Goal: Task Accomplishment & Management: Use online tool/utility

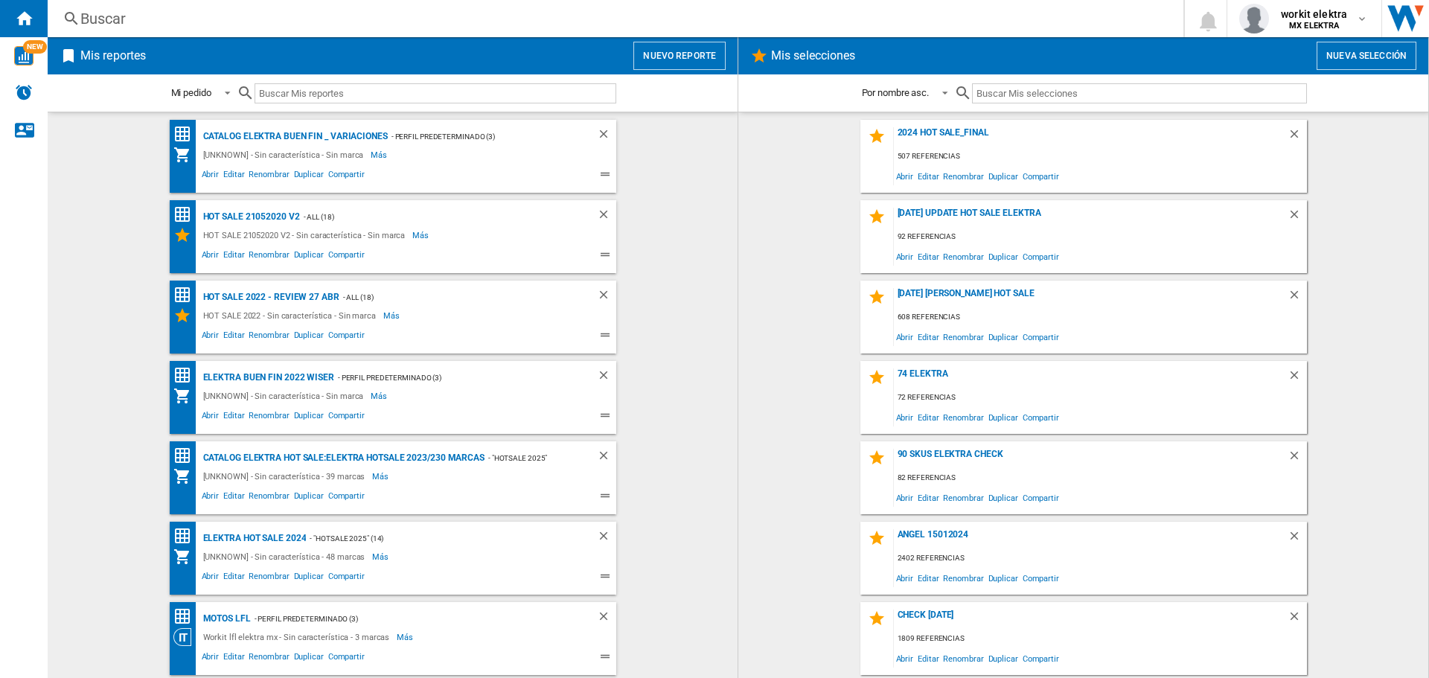
click at [682, 65] on button "Nuevo reporte" at bounding box center [679, 56] width 92 height 28
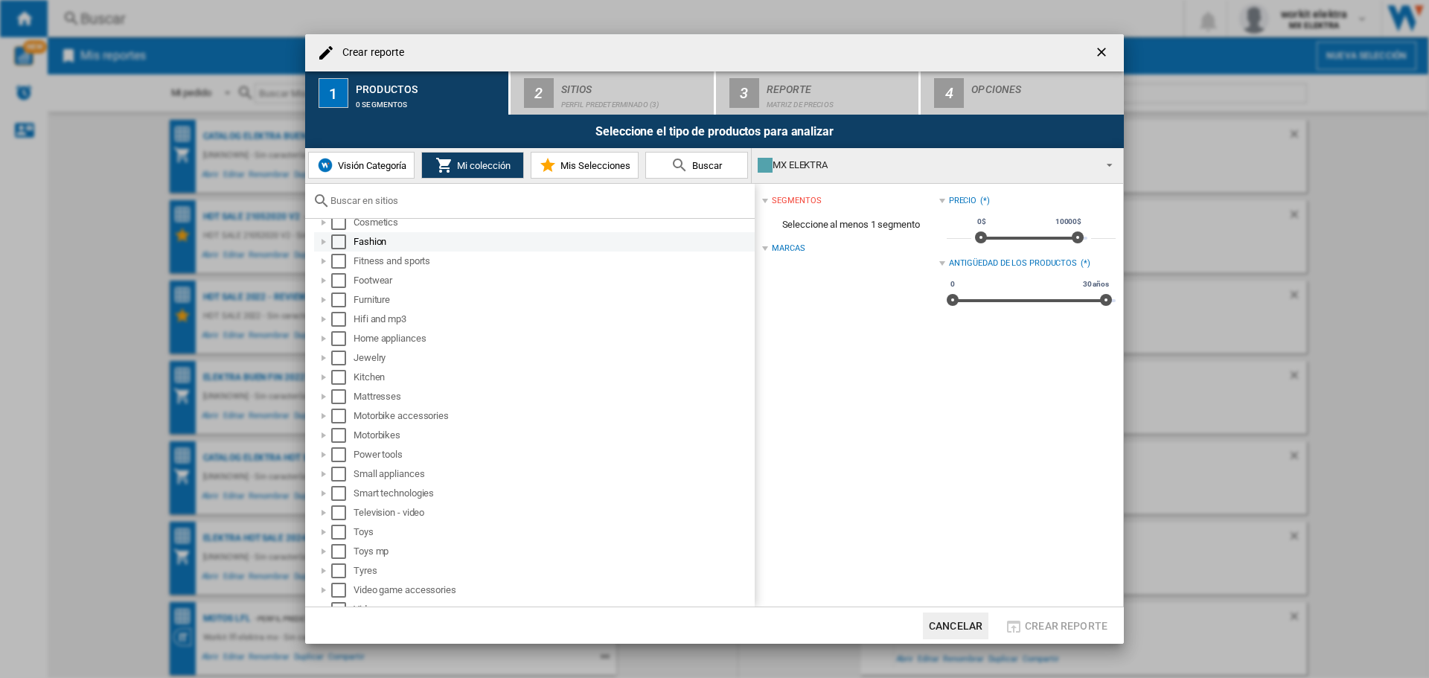
scroll to position [141, 0]
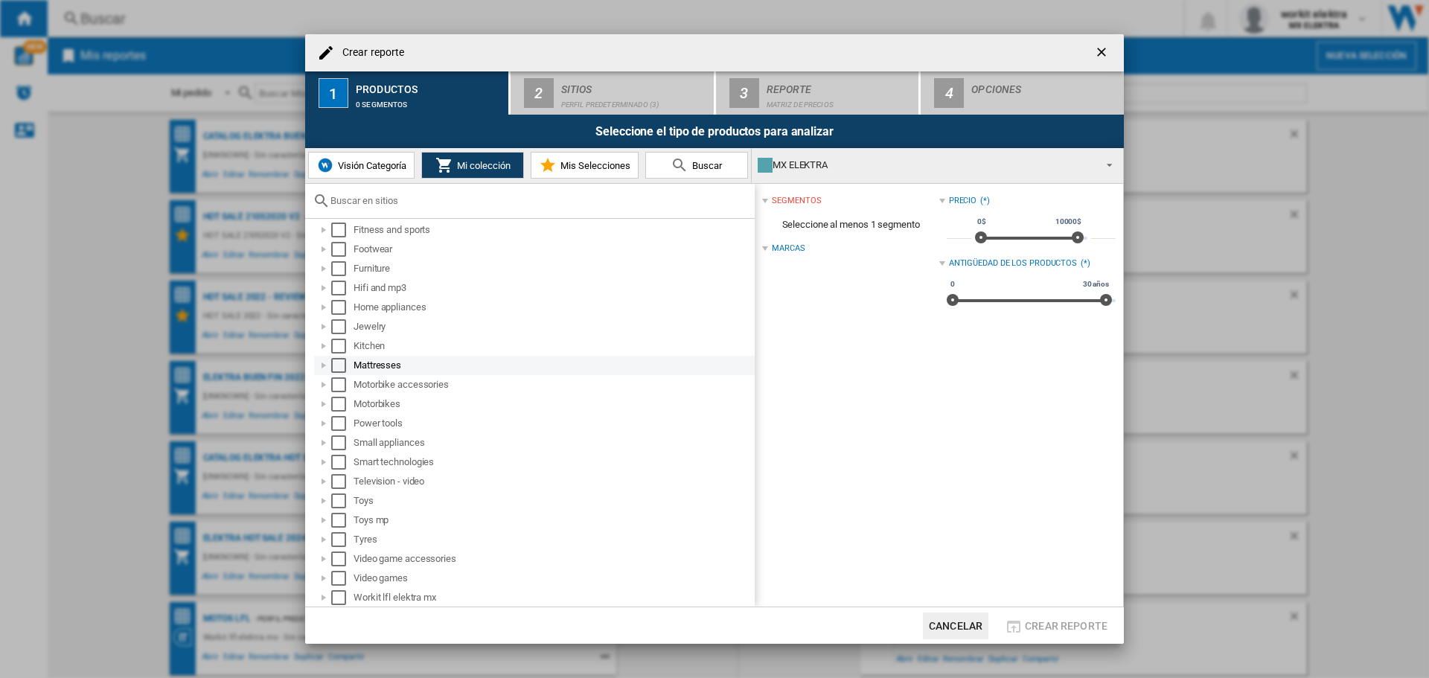
click at [324, 362] on div at bounding box center [323, 365] width 15 height 15
click at [447, 208] on div at bounding box center [529, 201] width 449 height 35
click at [421, 199] on input "text" at bounding box center [538, 200] width 417 height 11
click at [455, 202] on input "text" at bounding box center [538, 200] width 417 height 11
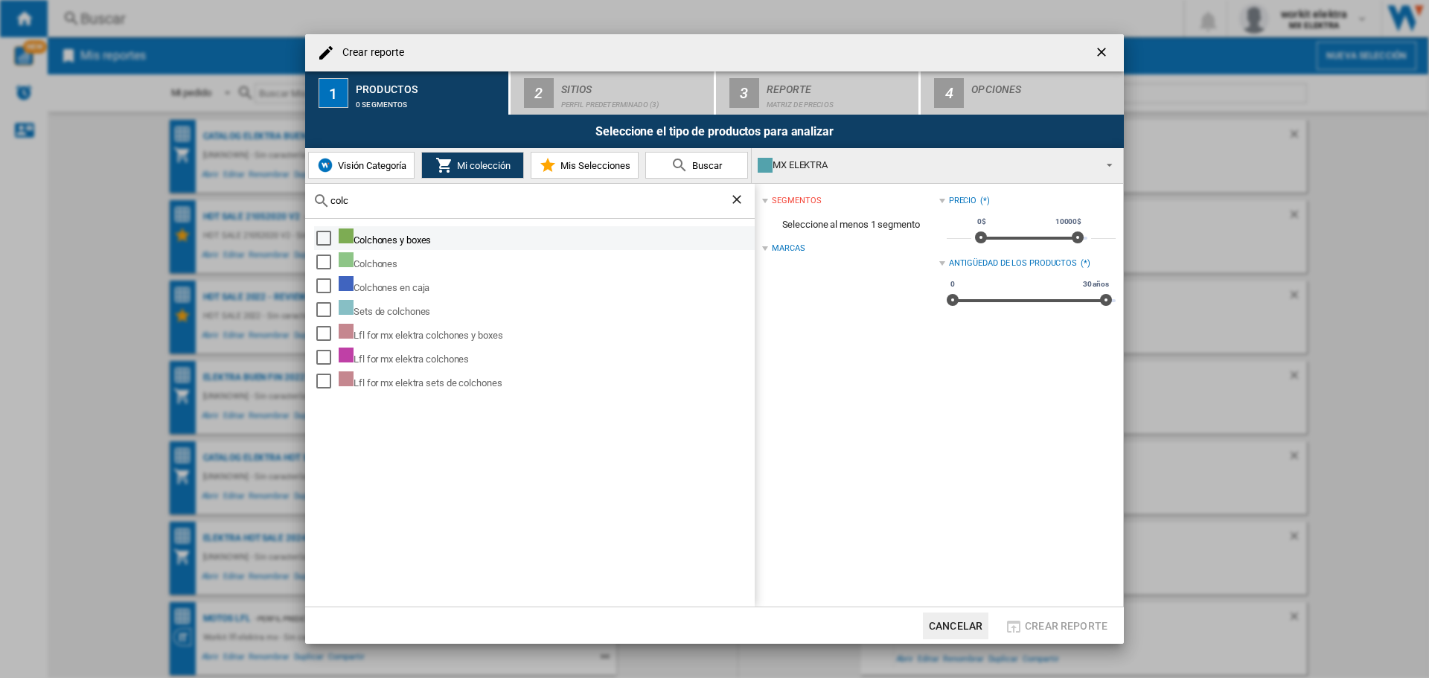
type input "colc"
click at [318, 237] on div "Select" at bounding box center [323, 238] width 15 height 15
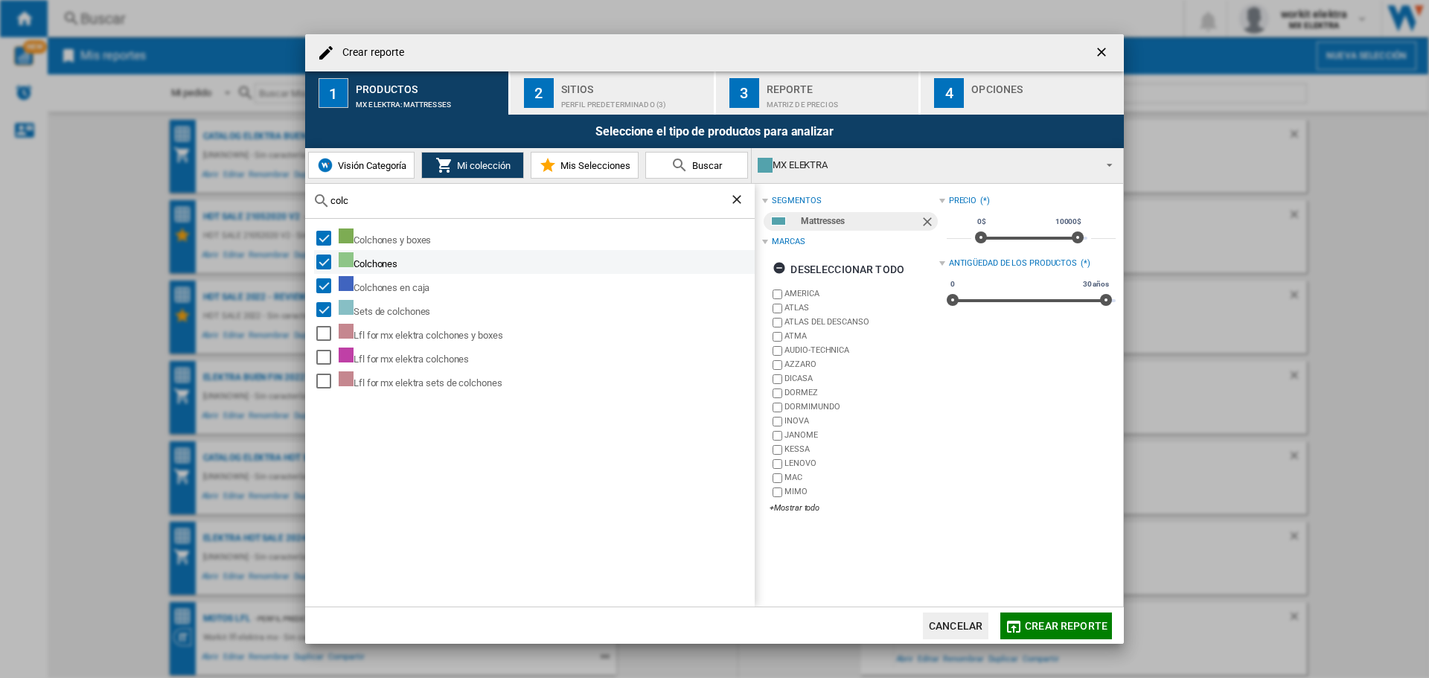
click at [321, 260] on div "Select" at bounding box center [323, 261] width 15 height 15
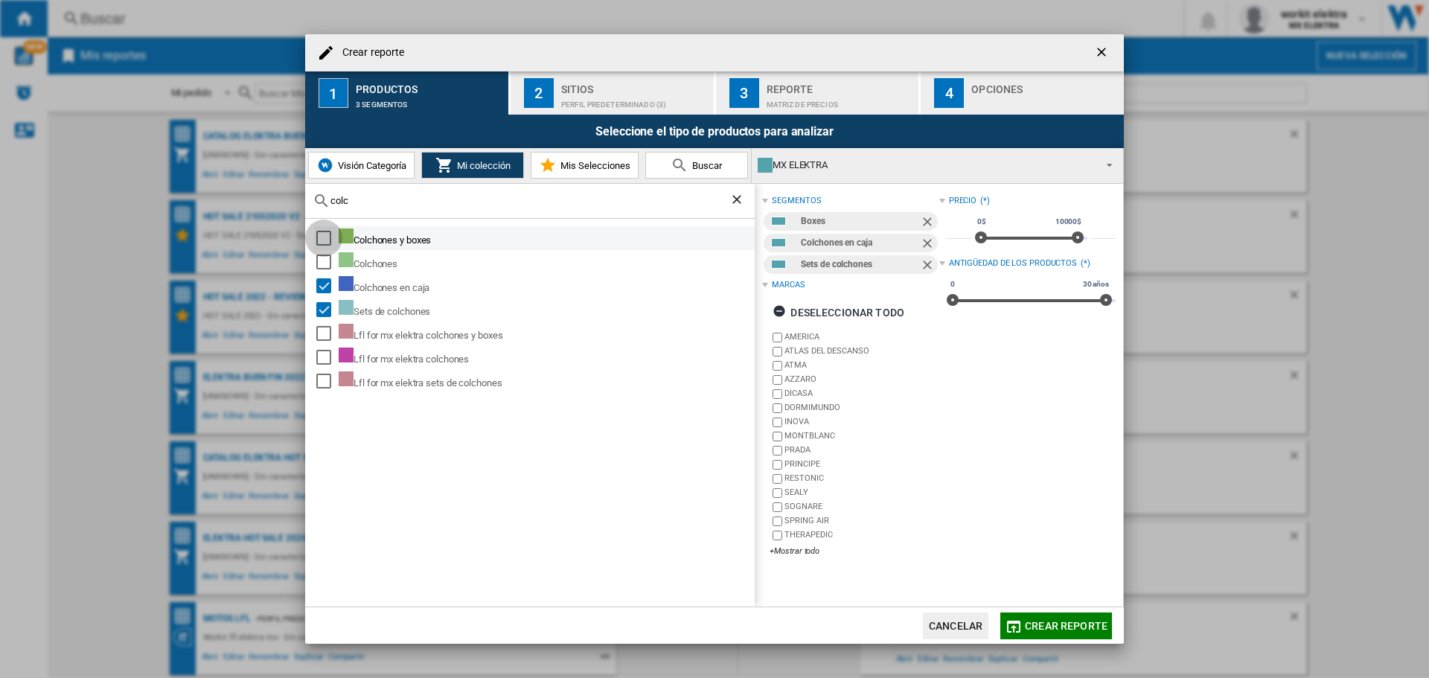
click at [320, 231] on div "Select" at bounding box center [323, 238] width 15 height 15
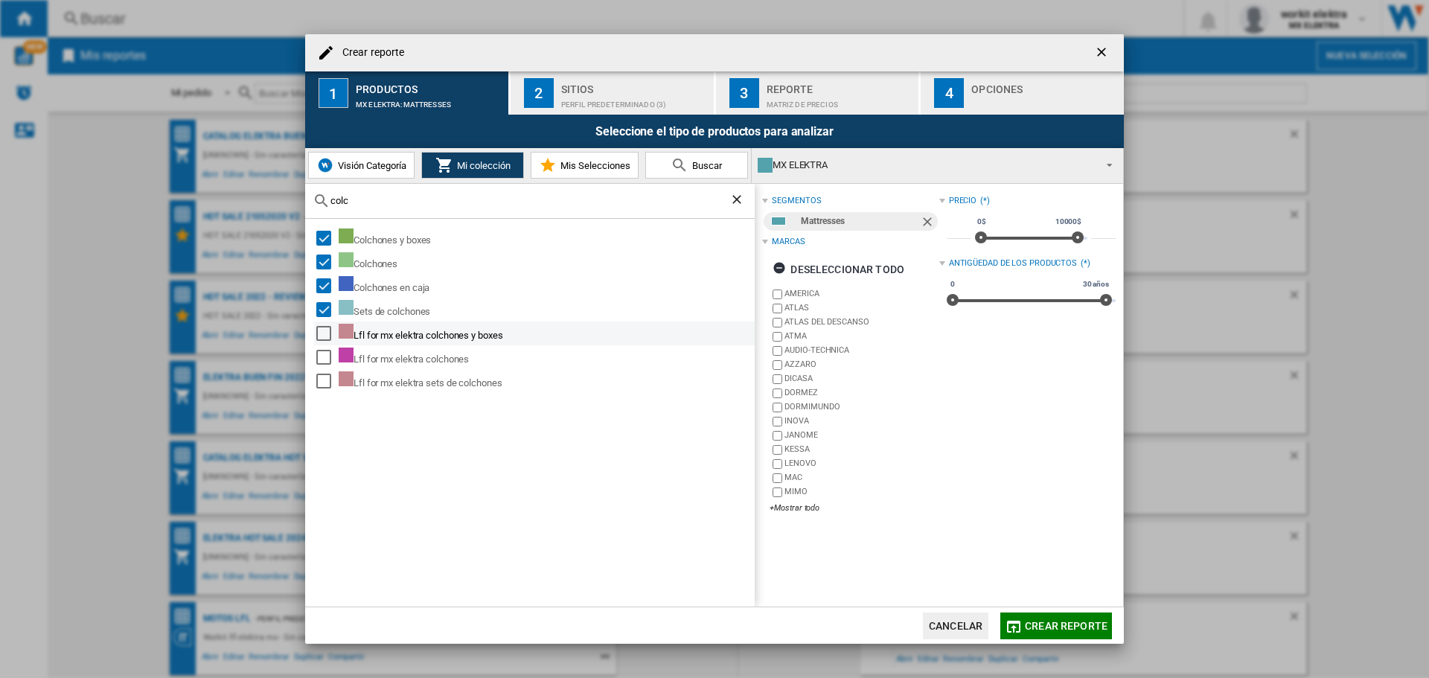
click at [318, 333] on div "Select" at bounding box center [323, 333] width 15 height 15
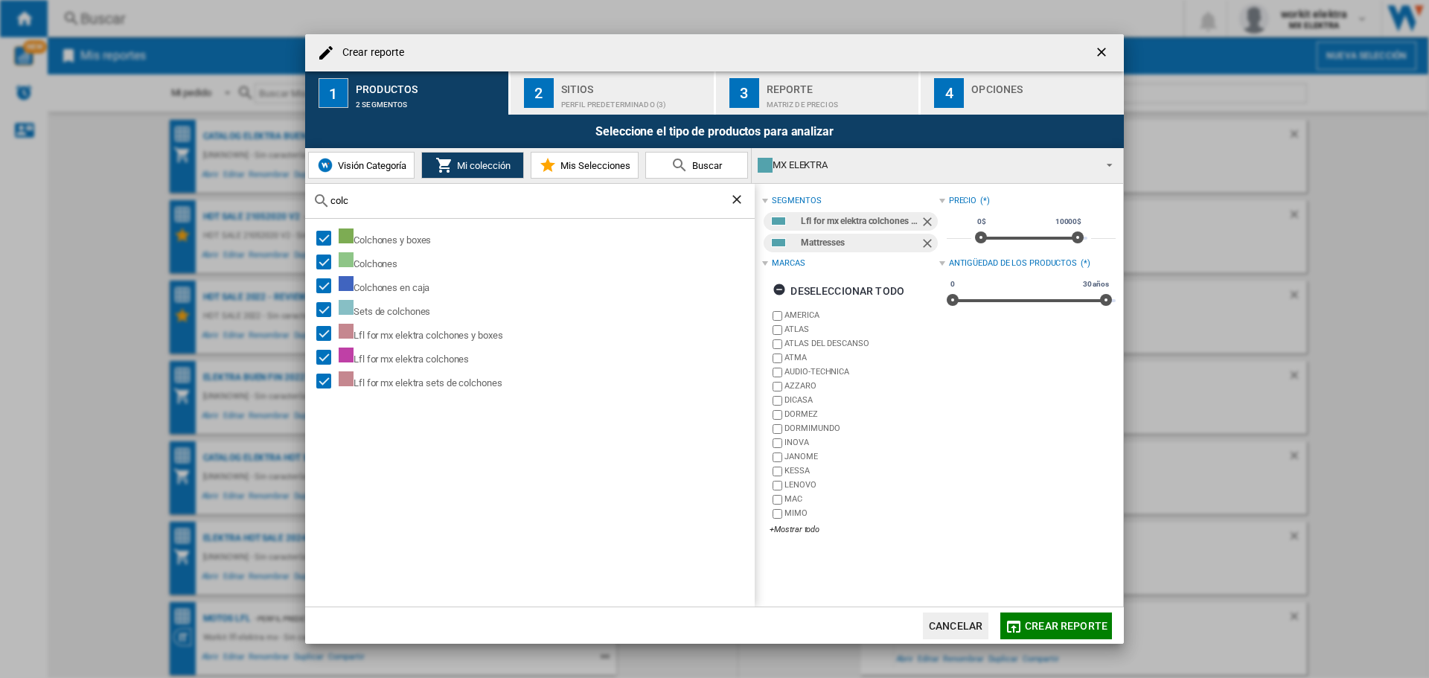
click at [628, 100] on div "Perfil predeterminado (3)" at bounding box center [634, 101] width 147 height 16
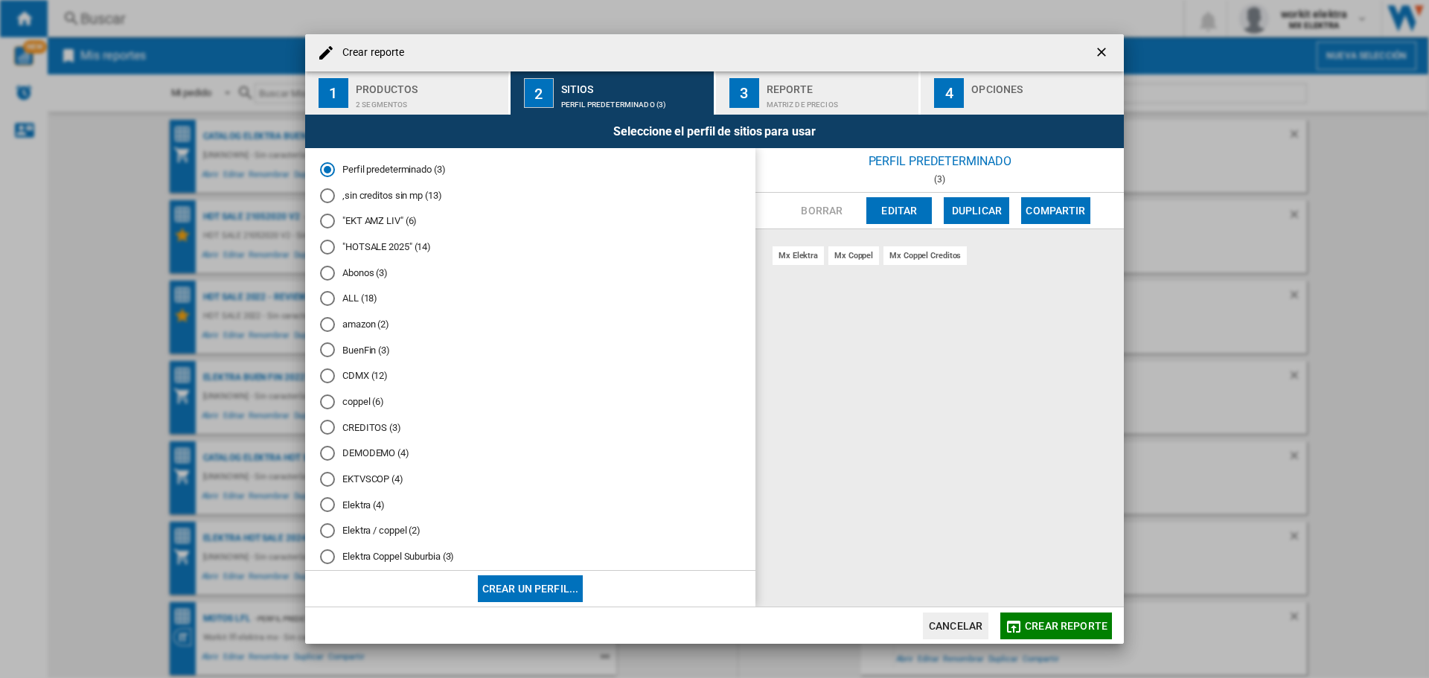
click at [820, 98] on div "Matriz de precios" at bounding box center [839, 101] width 147 height 16
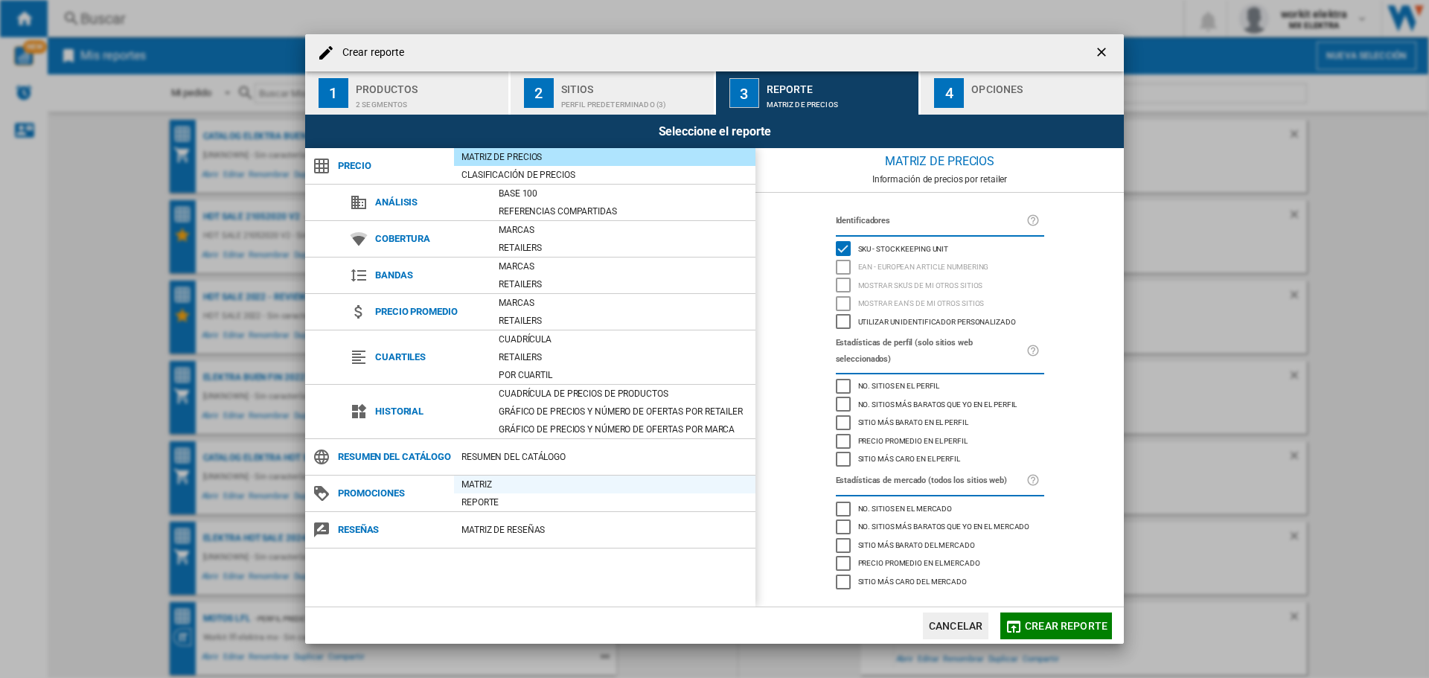
click at [483, 492] on div "Matriz" at bounding box center [604, 484] width 301 height 15
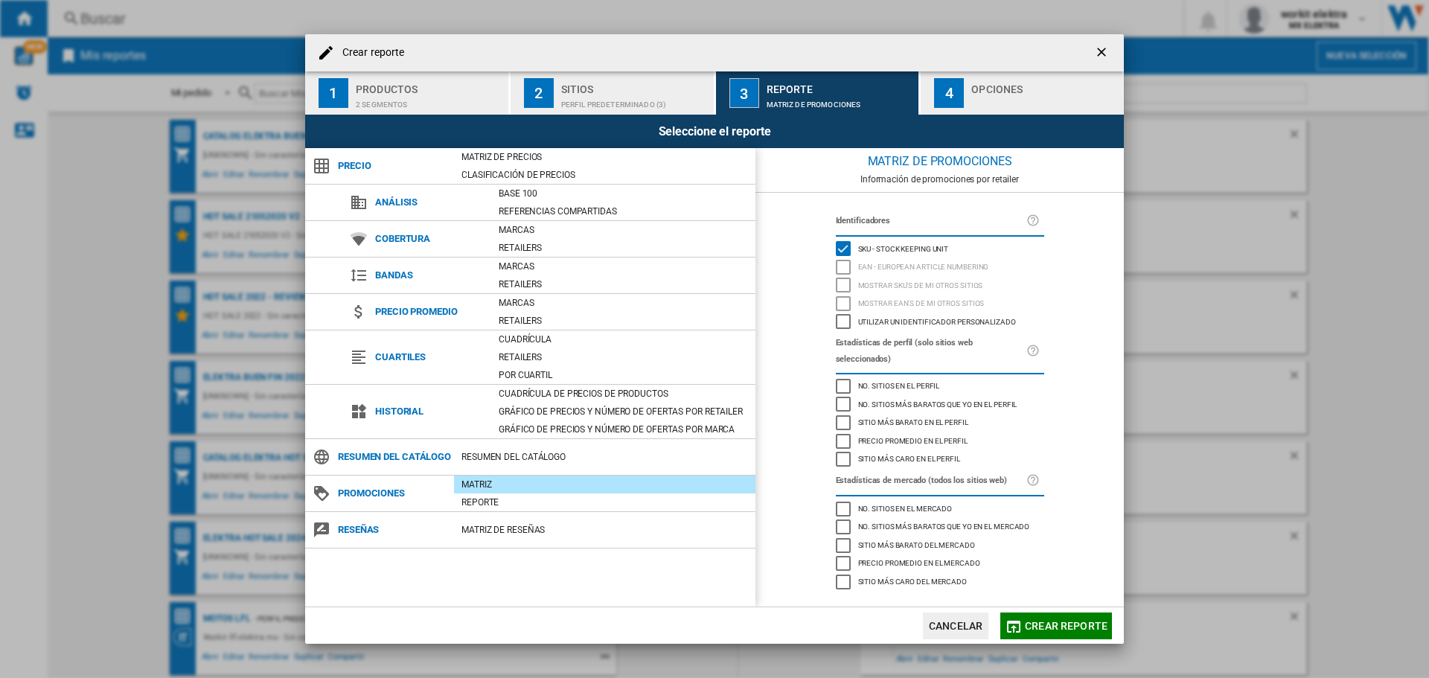
click at [1066, 620] on span "Crear reporte" at bounding box center [1066, 626] width 83 height 12
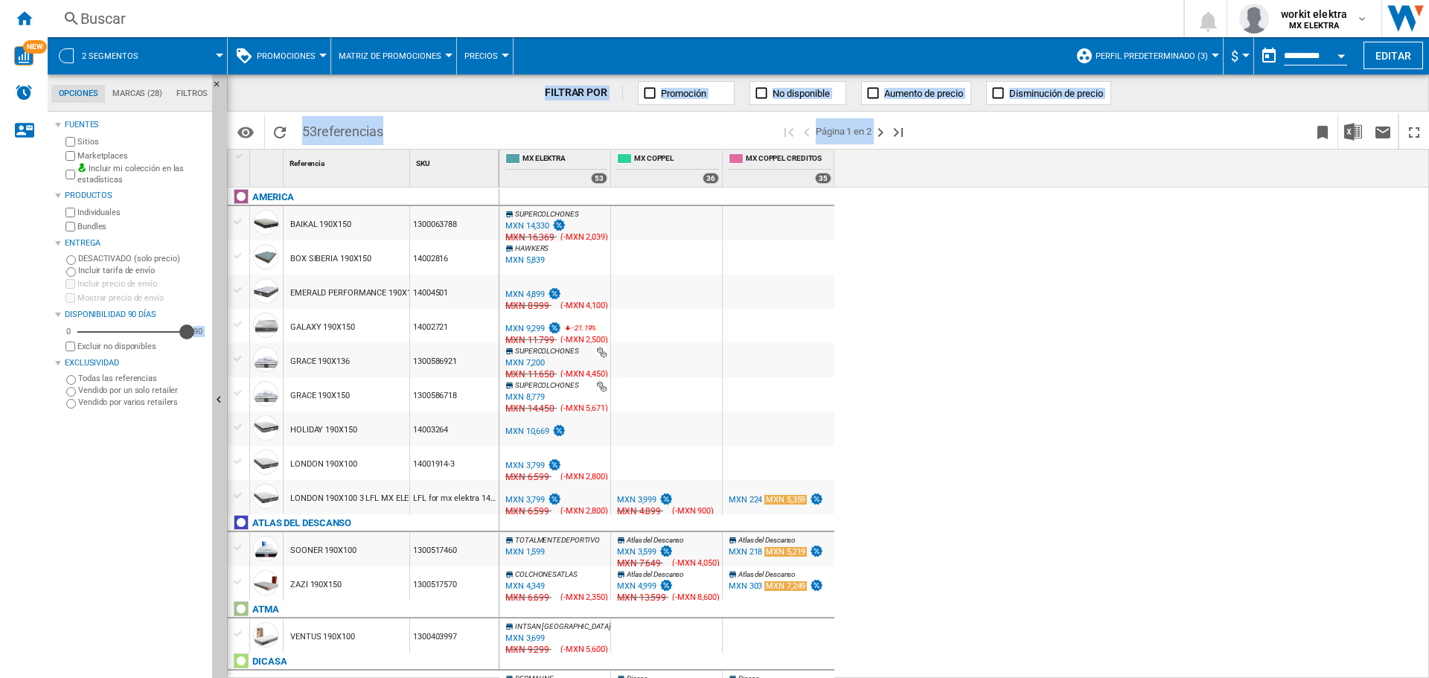
drag, startPoint x: 120, startPoint y: 333, endPoint x: 228, endPoint y: 333, distance: 107.9
click at [228, 333] on div "Opciones Marcas (28) Filtros Opciones Marcas (28) Filtros Fuentes Sitios Market…" at bounding box center [738, 376] width 1381 height 604
click at [933, 322] on div "SUPERCOLCHONES 0.0 % MXN 14,330 % N/A MXN 16,369 ( -MXN 2,039 ) MX ELEKTRA : SU…" at bounding box center [964, 433] width 930 height 491
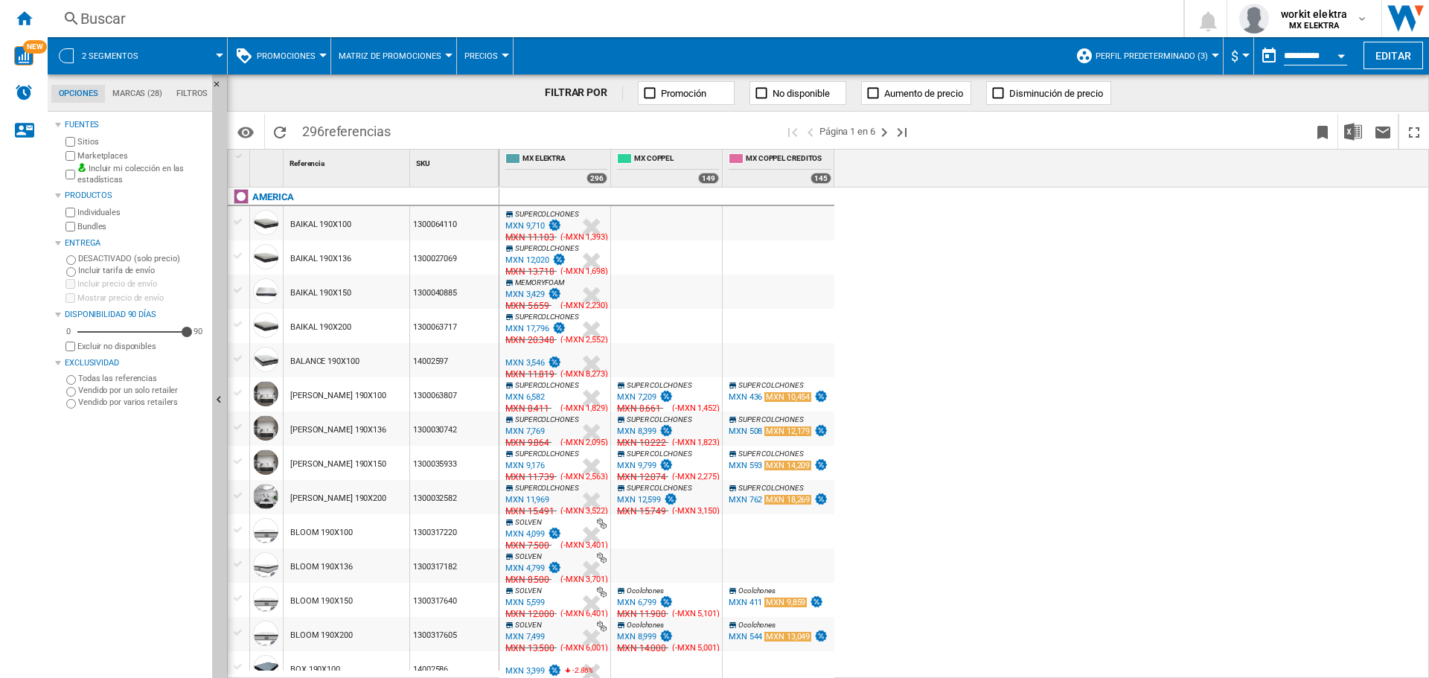
click at [539, 223] on div "MXN 9,710" at bounding box center [524, 226] width 39 height 10
click at [159, 57] on span at bounding box center [189, 55] width 60 height 37
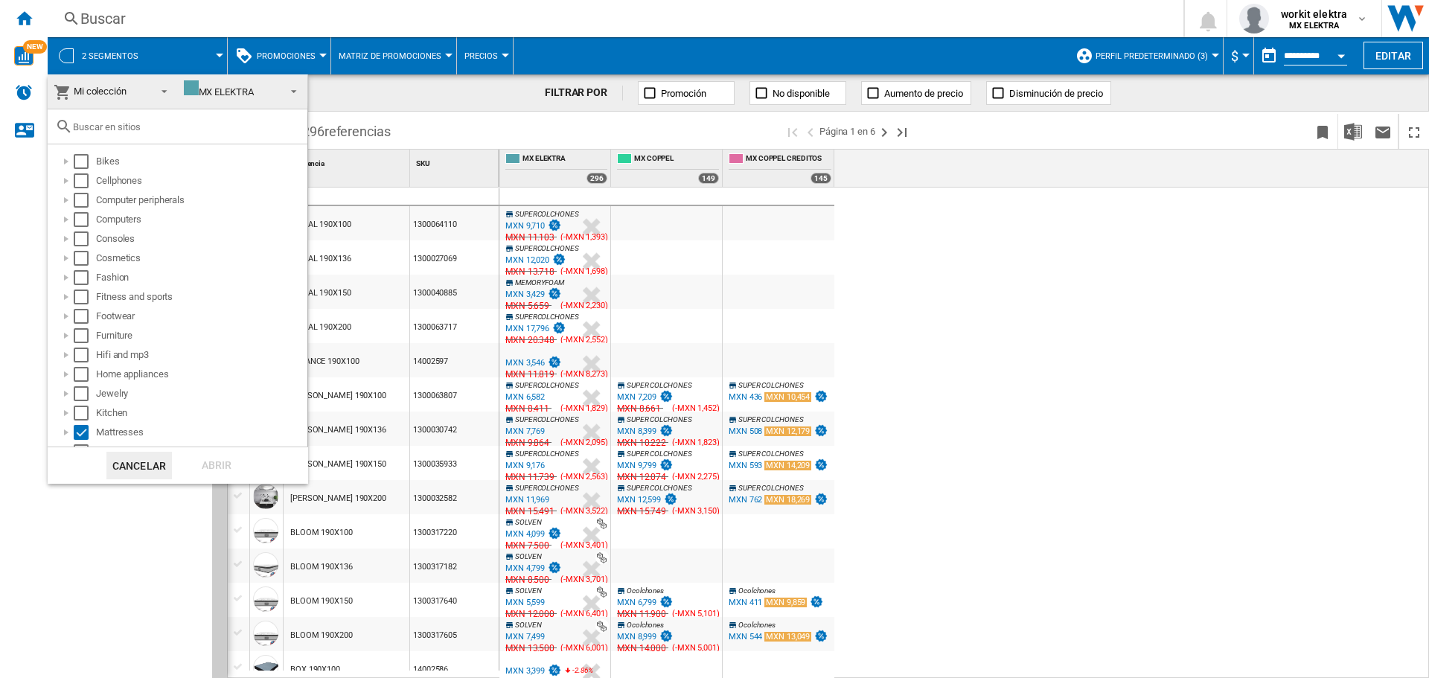
click at [251, 99] on span "MX ELEKTRA" at bounding box center [231, 91] width 95 height 22
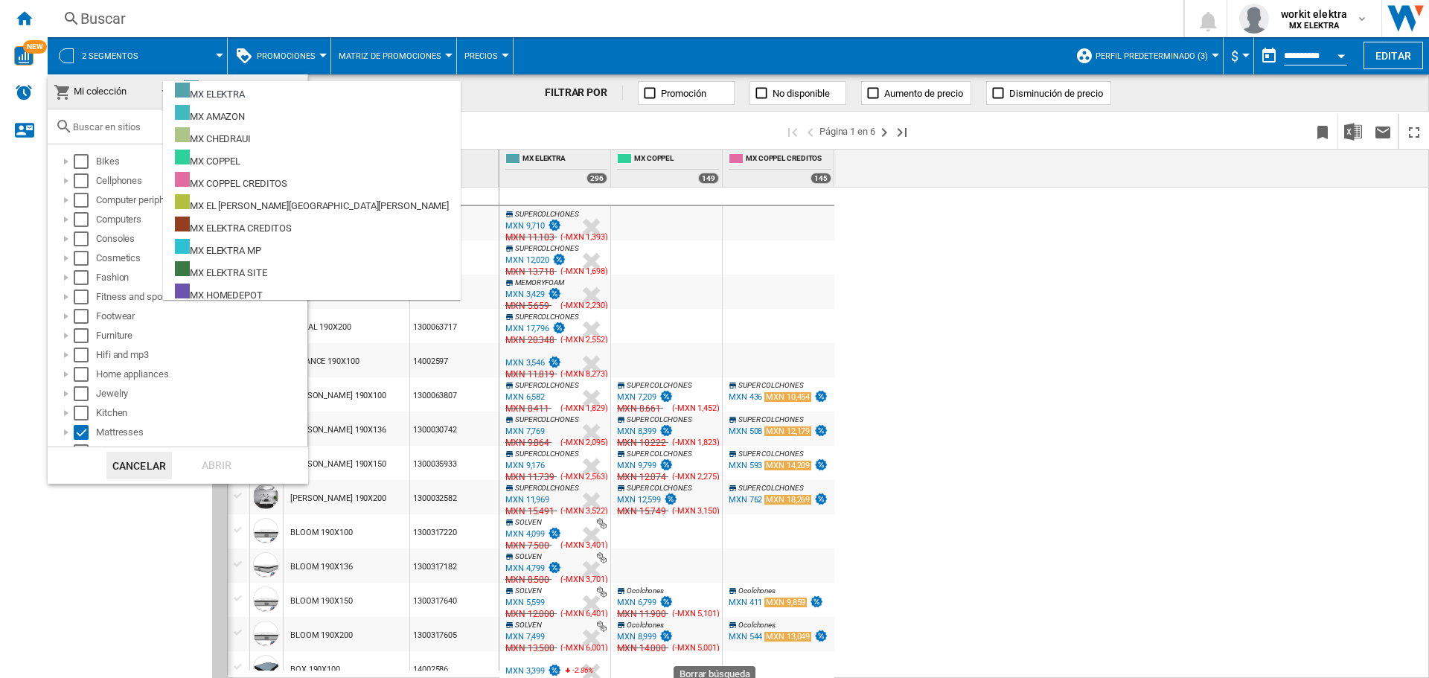
click at [159, 66] on md-backdrop at bounding box center [714, 339] width 1429 height 678
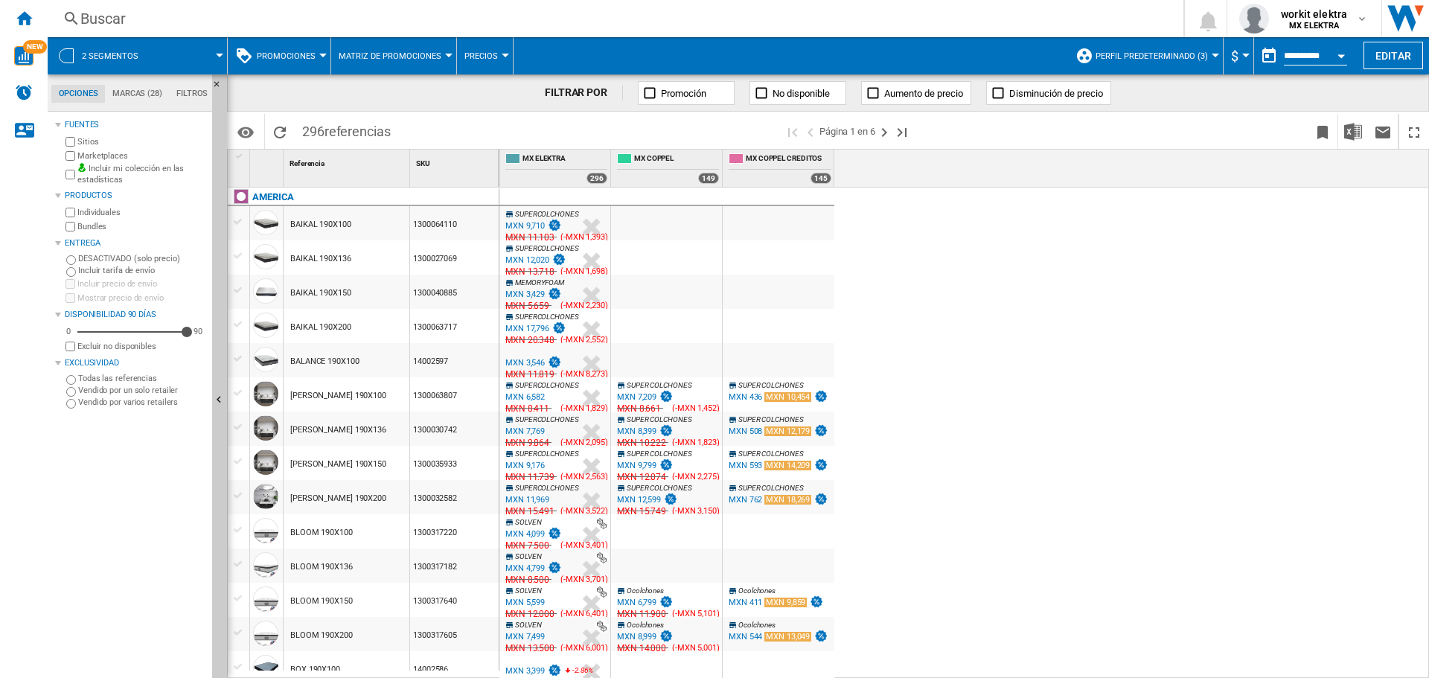
click at [224, 69] on md-menu "2 segmentos" at bounding box center [138, 55] width 180 height 37
click at [1389, 48] on button "Editar" at bounding box center [1393, 56] width 60 height 28
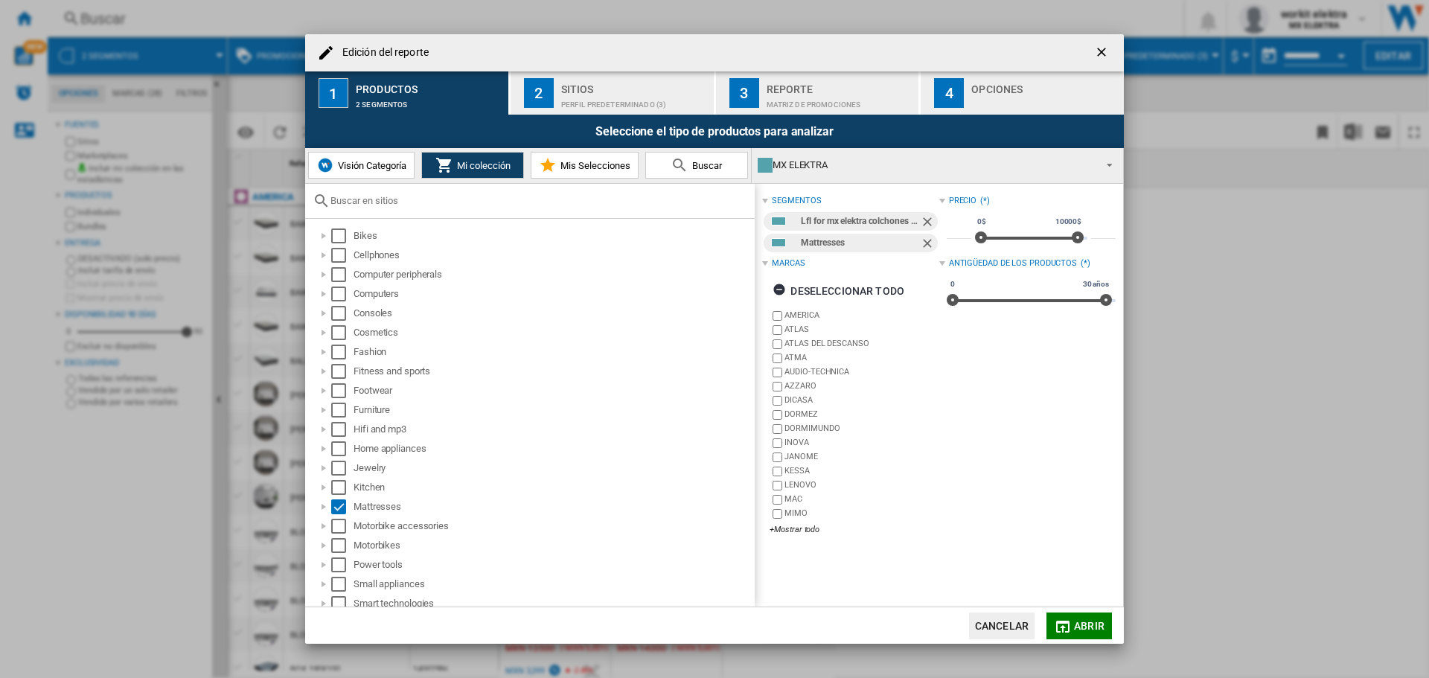
click at [386, 170] on span "Visión Categoría" at bounding box center [370, 165] width 72 height 11
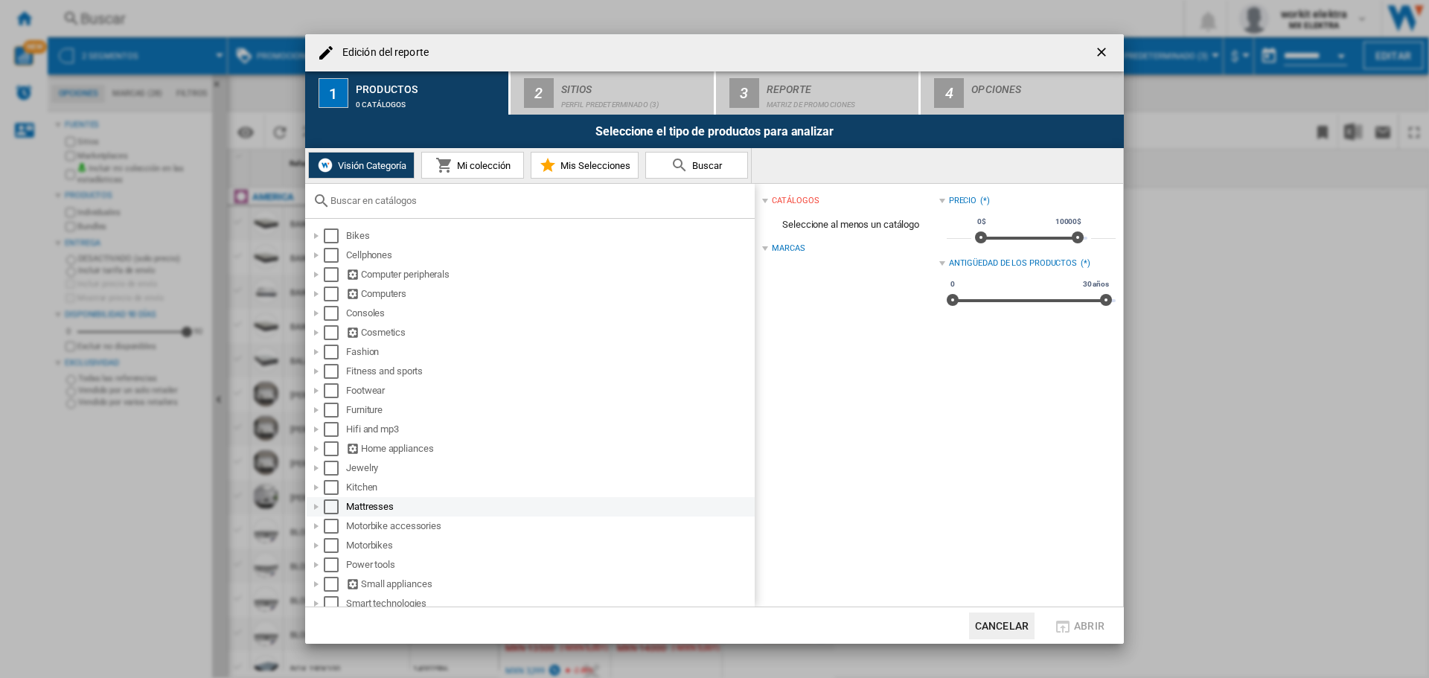
click at [314, 506] on div "Edición del ..." at bounding box center [316, 506] width 15 height 15
click at [324, 501] on div "Select" at bounding box center [331, 506] width 15 height 15
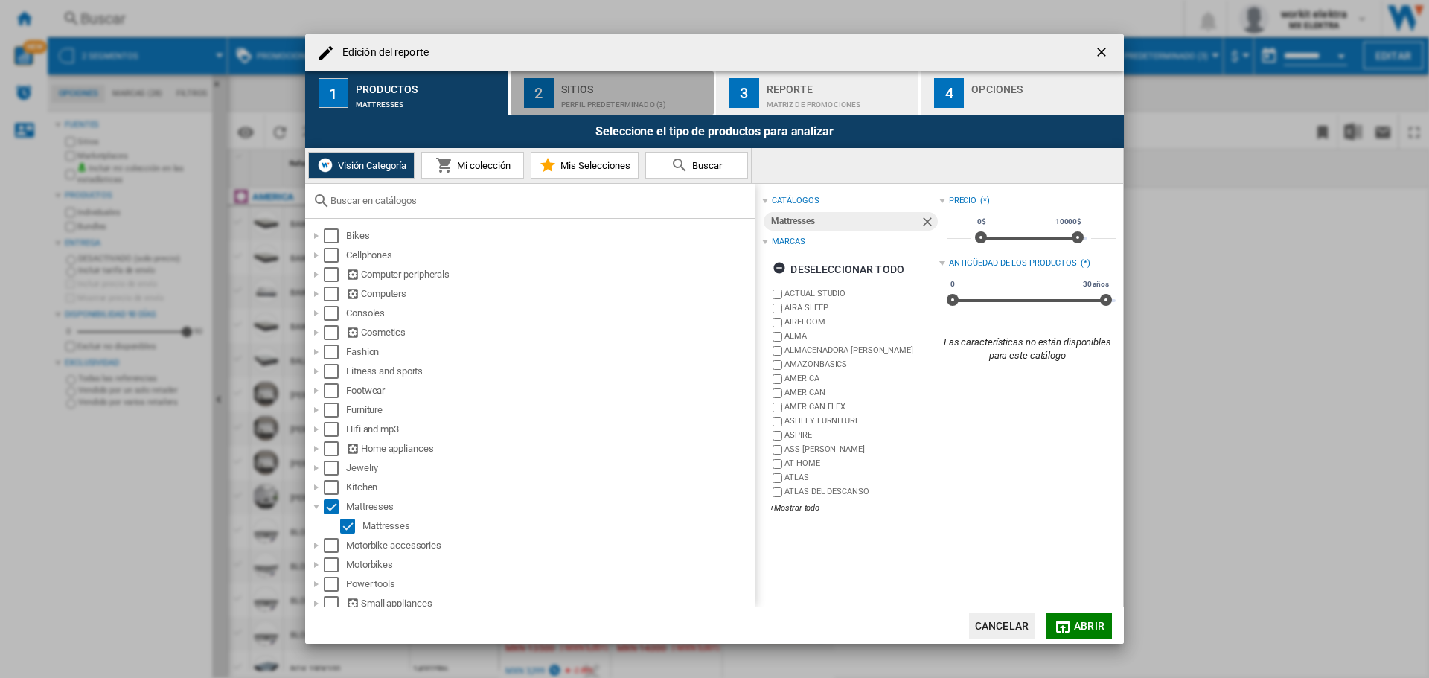
click at [572, 95] on div "Perfil predeterminado (3)" at bounding box center [634, 101] width 147 height 16
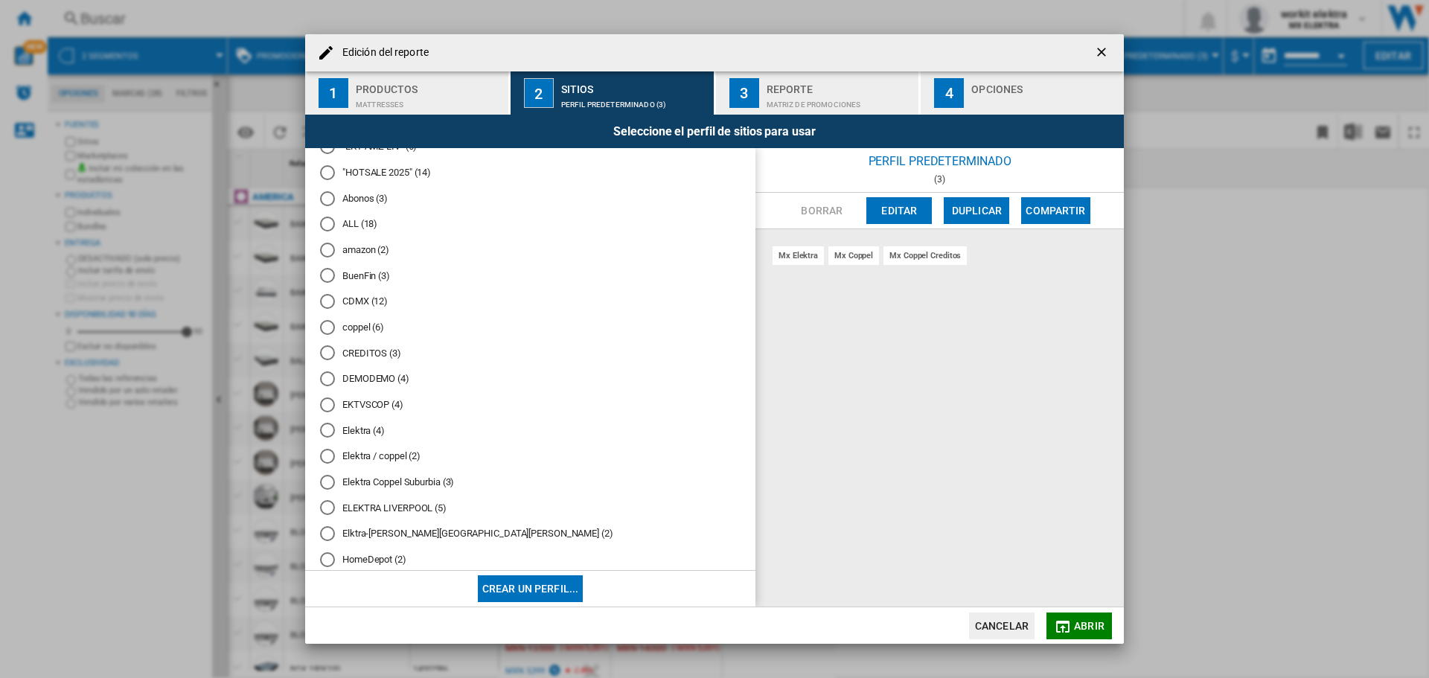
scroll to position [149, 0]
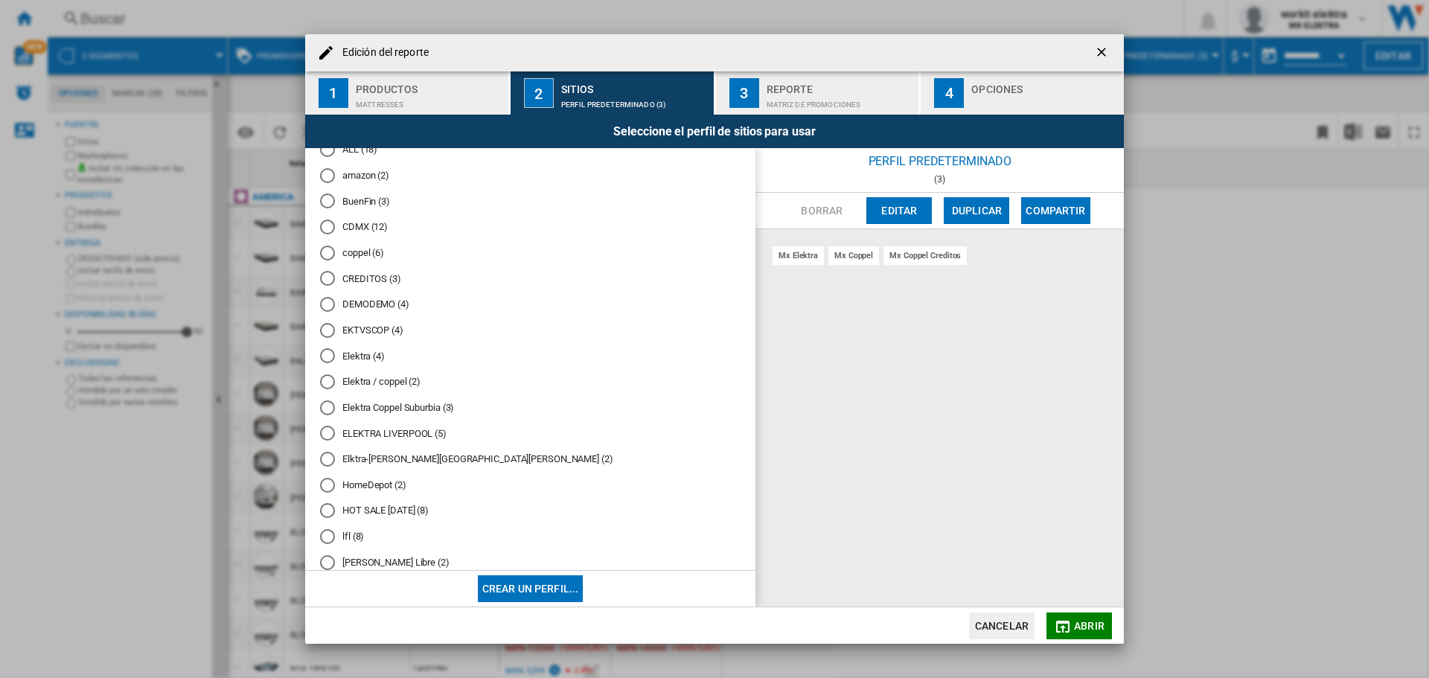
click at [417, 379] on md-radio-button "Elektra / coppel (2)" at bounding box center [530, 382] width 420 height 14
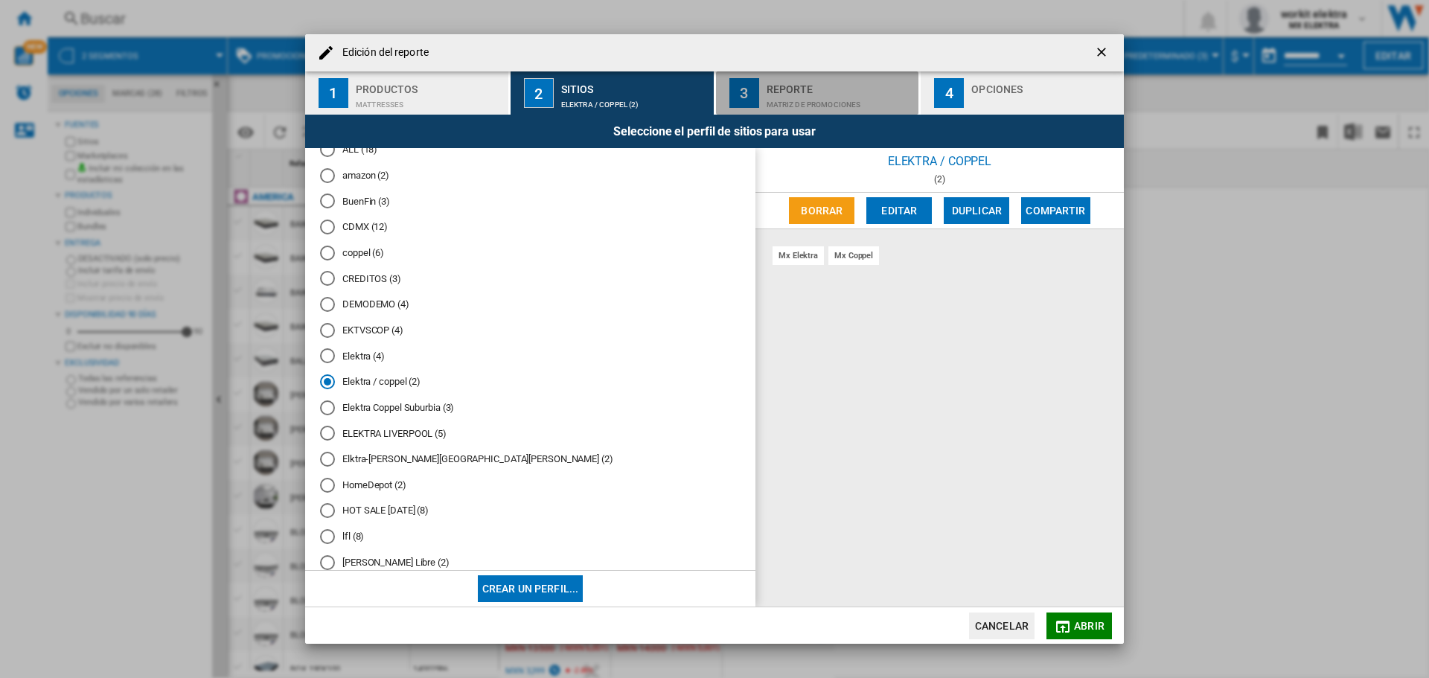
click at [839, 102] on div "Matriz de PROMOCIONES" at bounding box center [839, 101] width 147 height 16
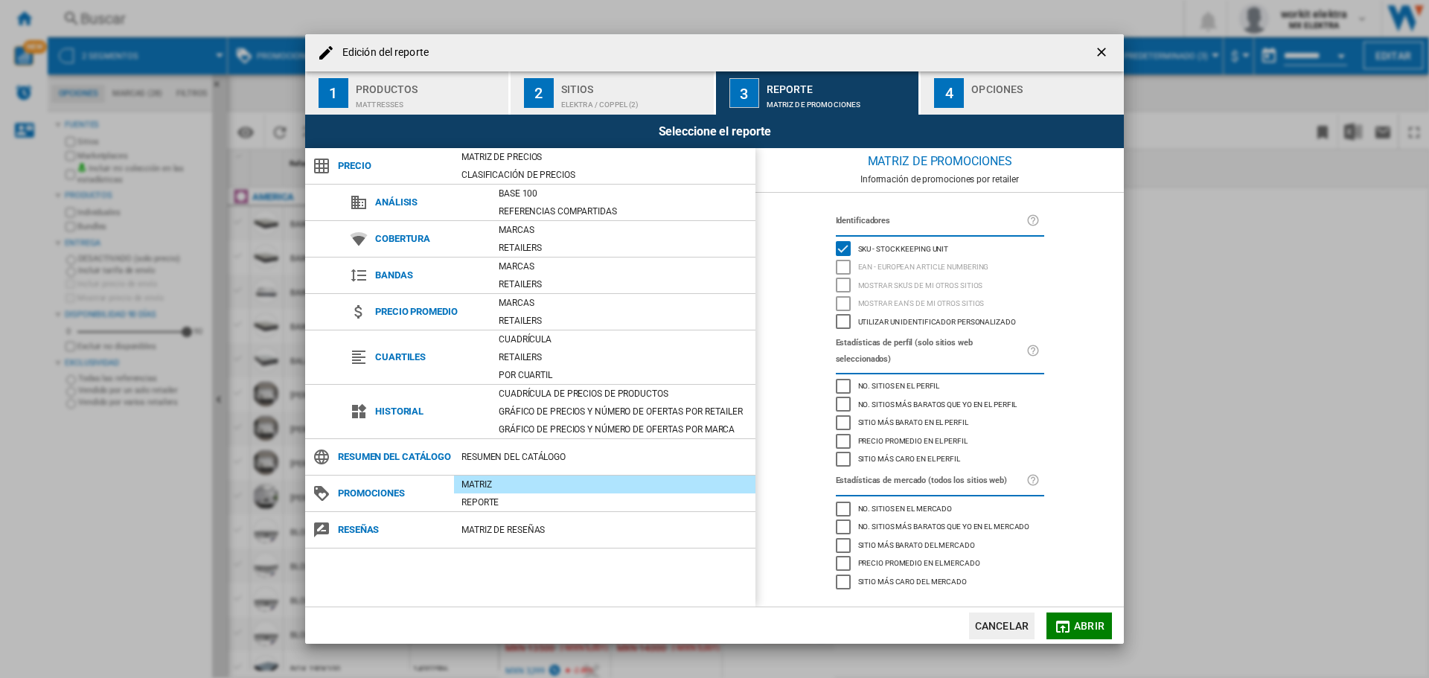
click at [988, 100] on div "Edición del ..." at bounding box center [1044, 101] width 147 height 16
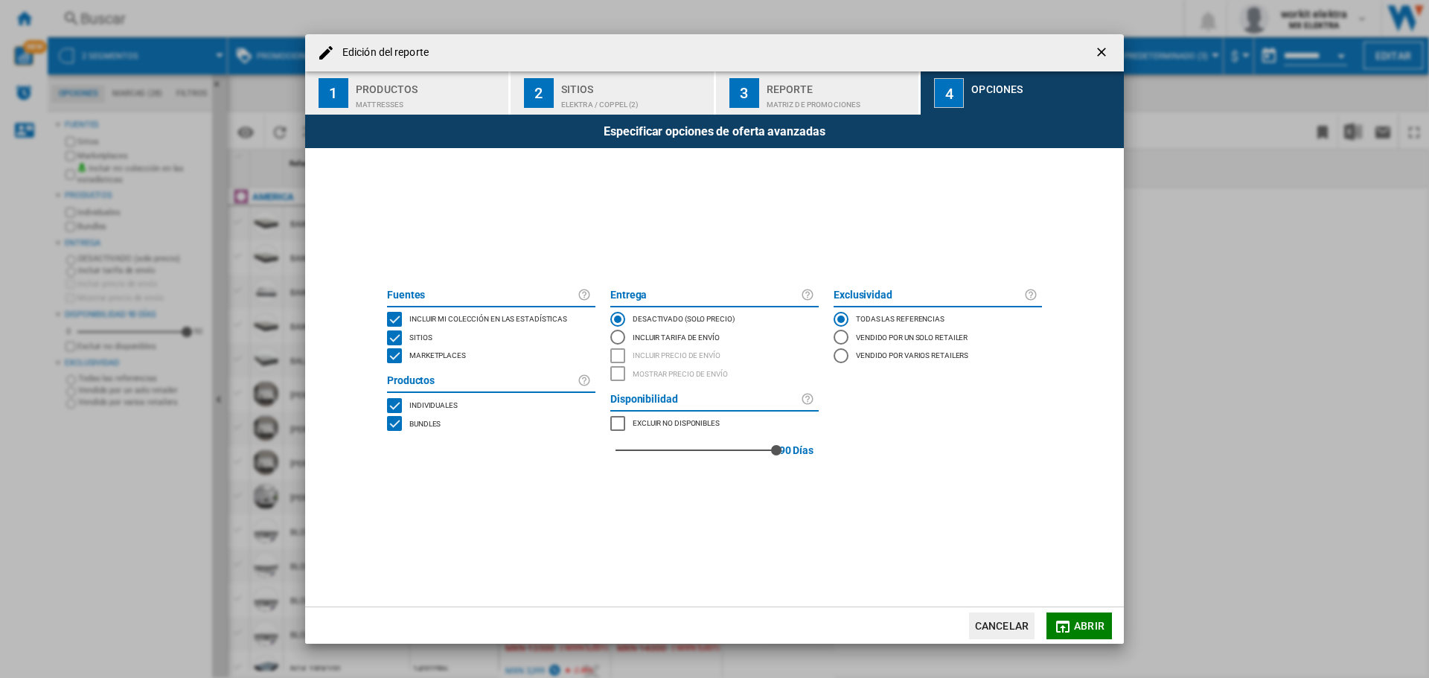
click at [1080, 614] on button "Abrir" at bounding box center [1078, 625] width 65 height 27
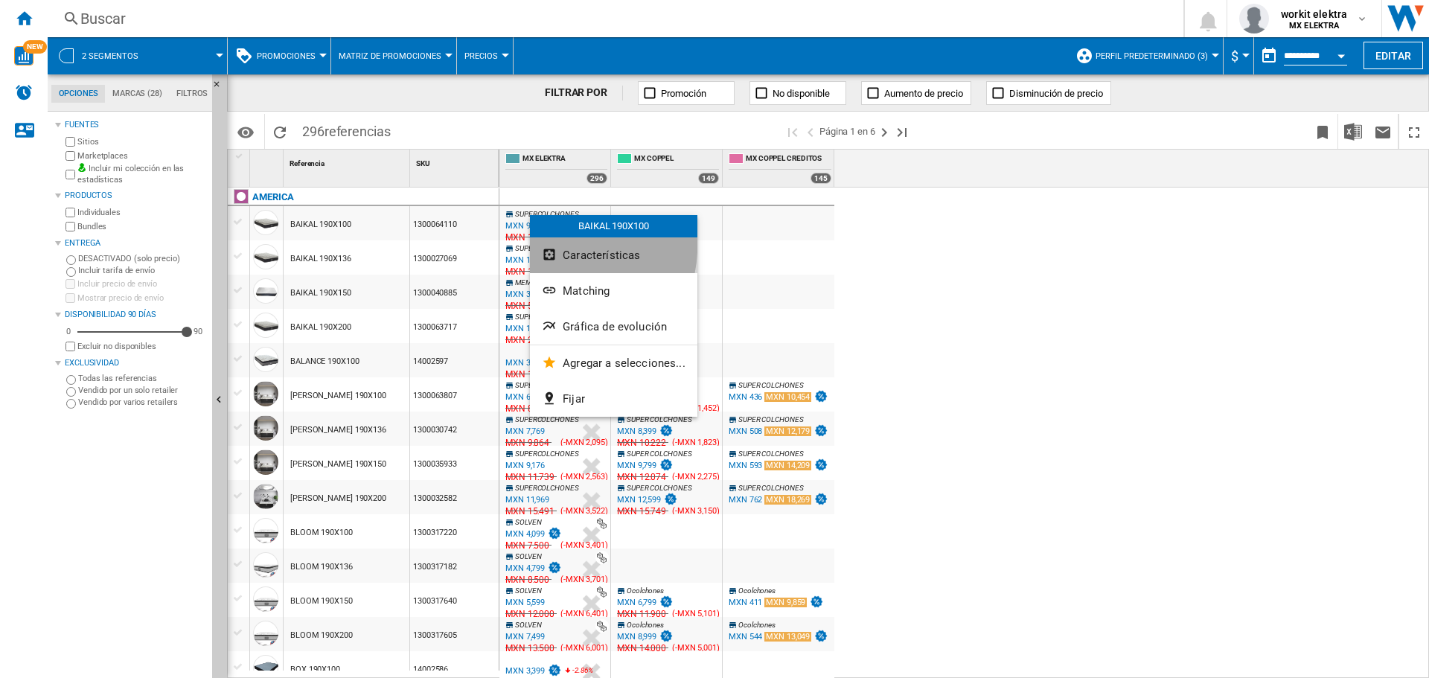
click at [561, 246] on button "Características" at bounding box center [613, 255] width 167 height 36
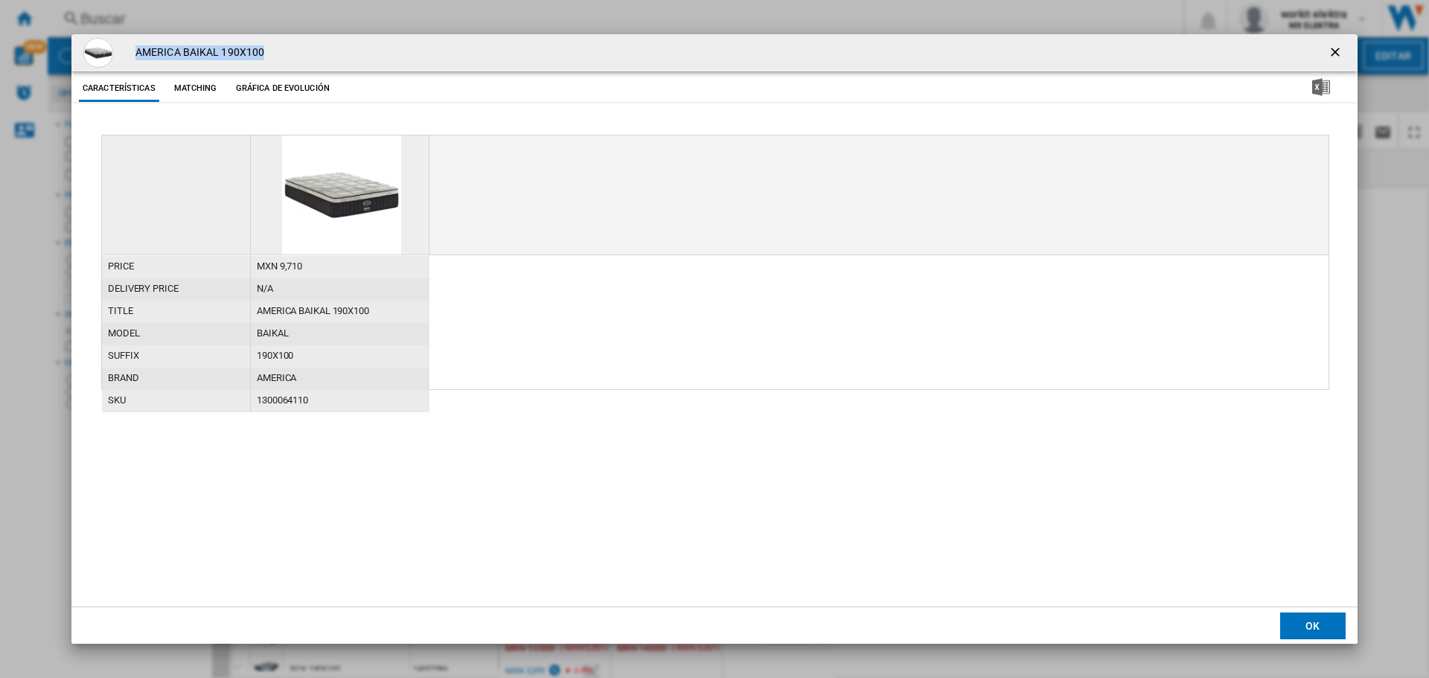
drag, startPoint x: 138, startPoint y: 51, endPoint x: 353, endPoint y: 61, distance: 216.0
click at [353, 61] on div "AMERICA BAIKAL 190X100" at bounding box center [714, 52] width 1286 height 37
copy h4 "AMERICA BAIKAL 190X100"
click at [1333, 52] on ng-md-icon "getI18NText('BUTTONS.CLOSE_DIALOG')" at bounding box center [1337, 54] width 18 height 18
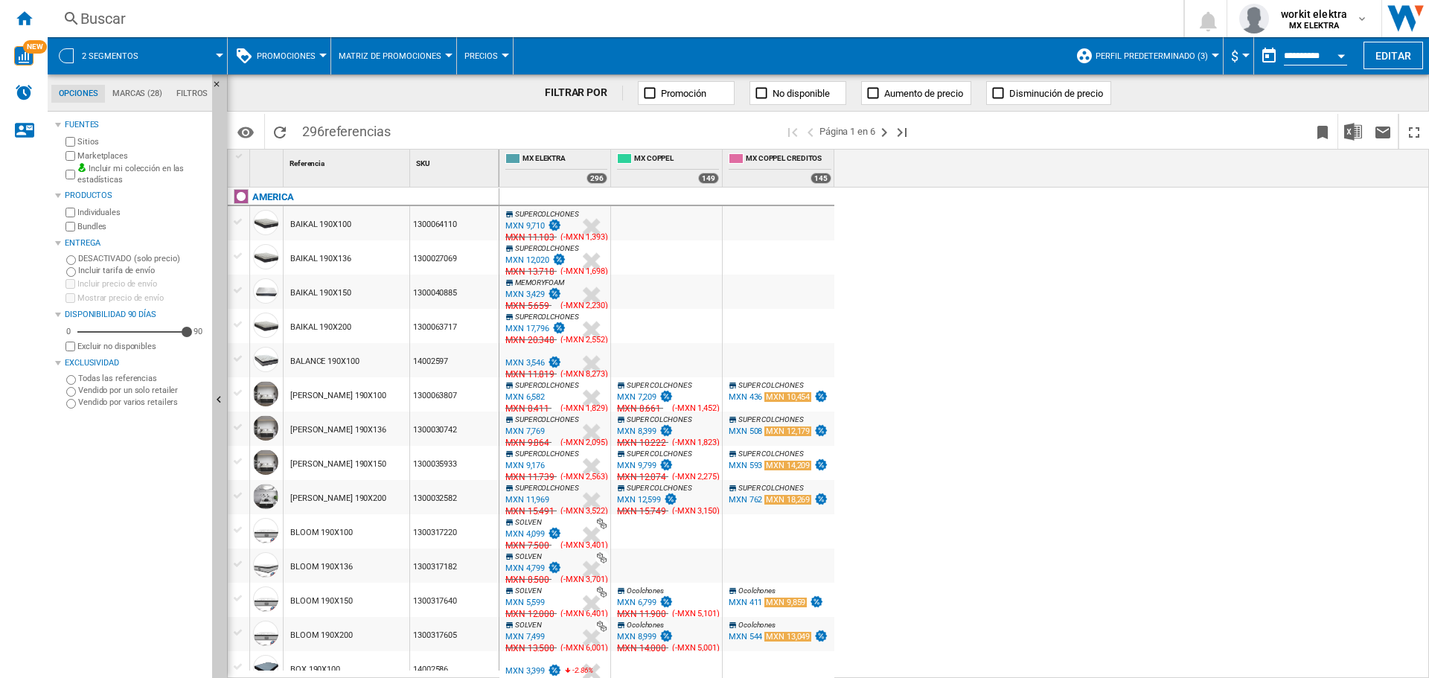
click at [193, 45] on span at bounding box center [189, 55] width 60 height 37
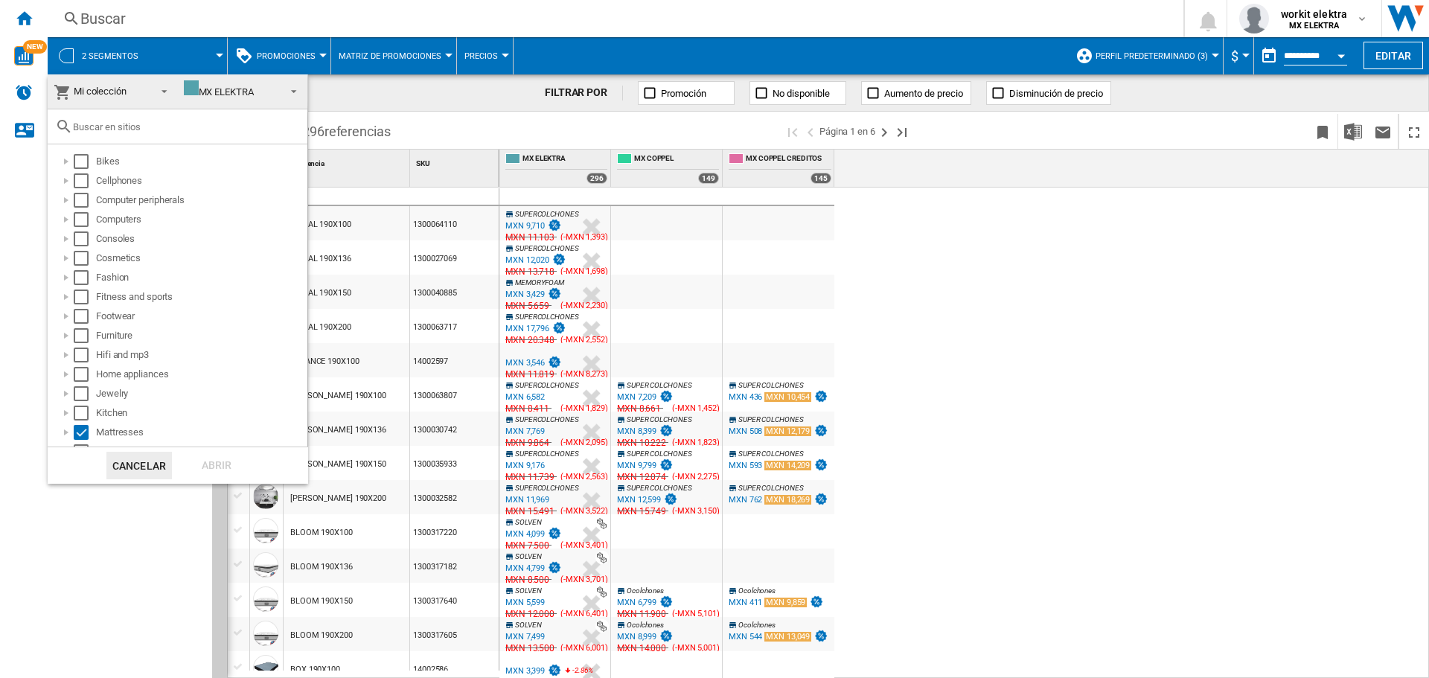
click at [275, 53] on md-backdrop at bounding box center [714, 339] width 1429 height 678
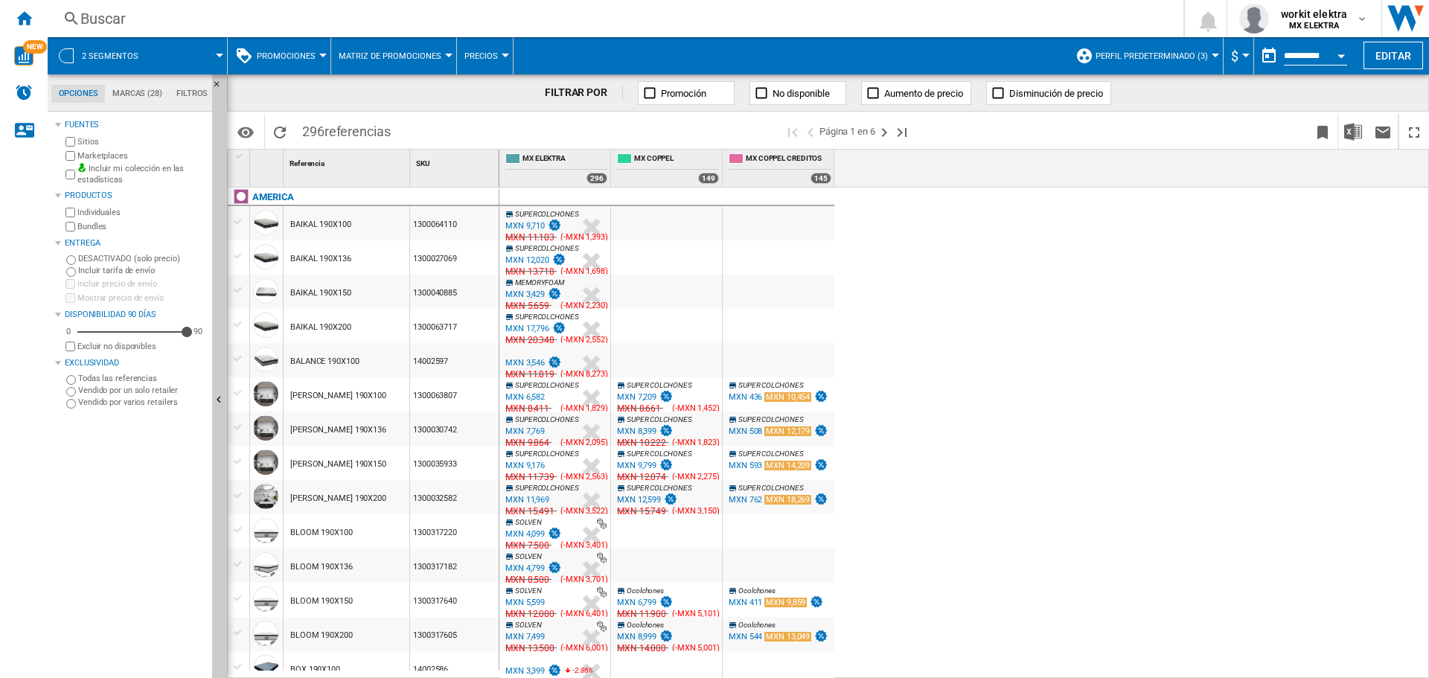
click at [305, 59] on span "Promociones" at bounding box center [286, 56] width 59 height 10
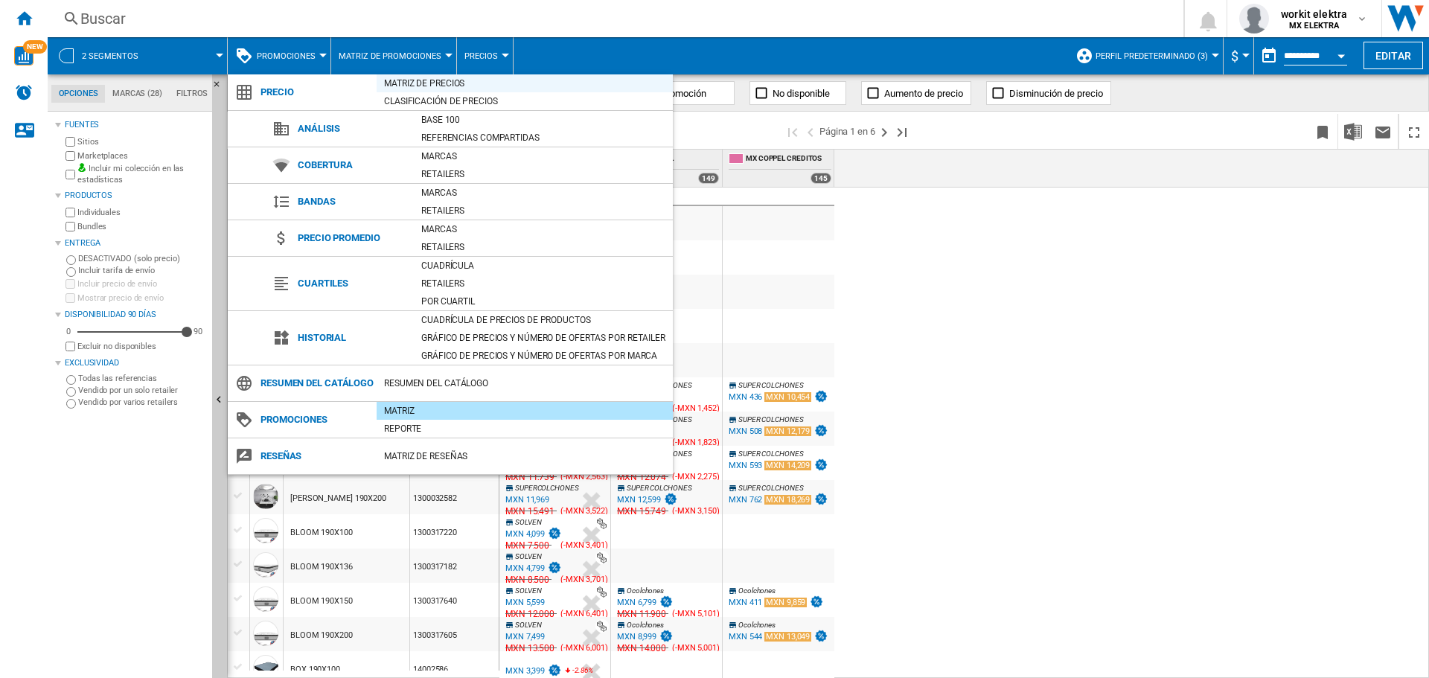
click at [445, 85] on div "Matriz de precios" at bounding box center [525, 83] width 296 height 15
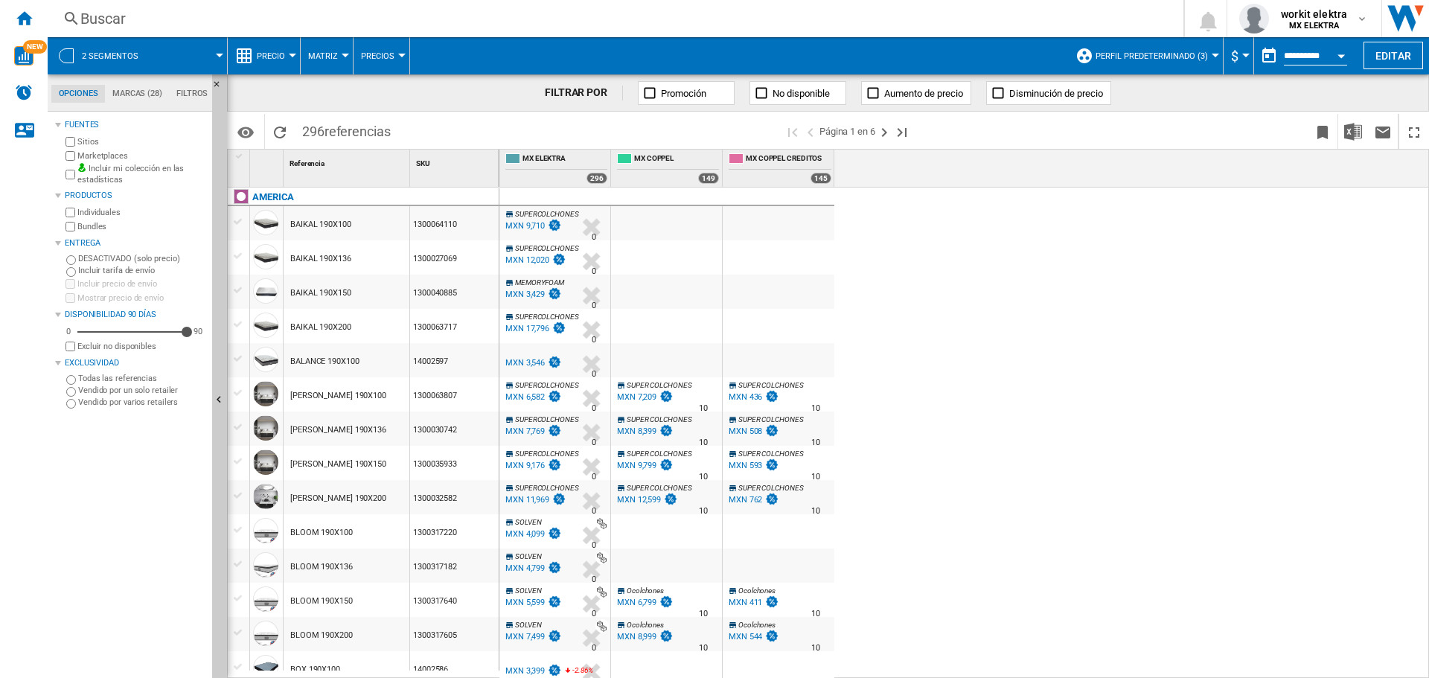
click at [132, 58] on span "2 segmentos" at bounding box center [110, 56] width 57 height 10
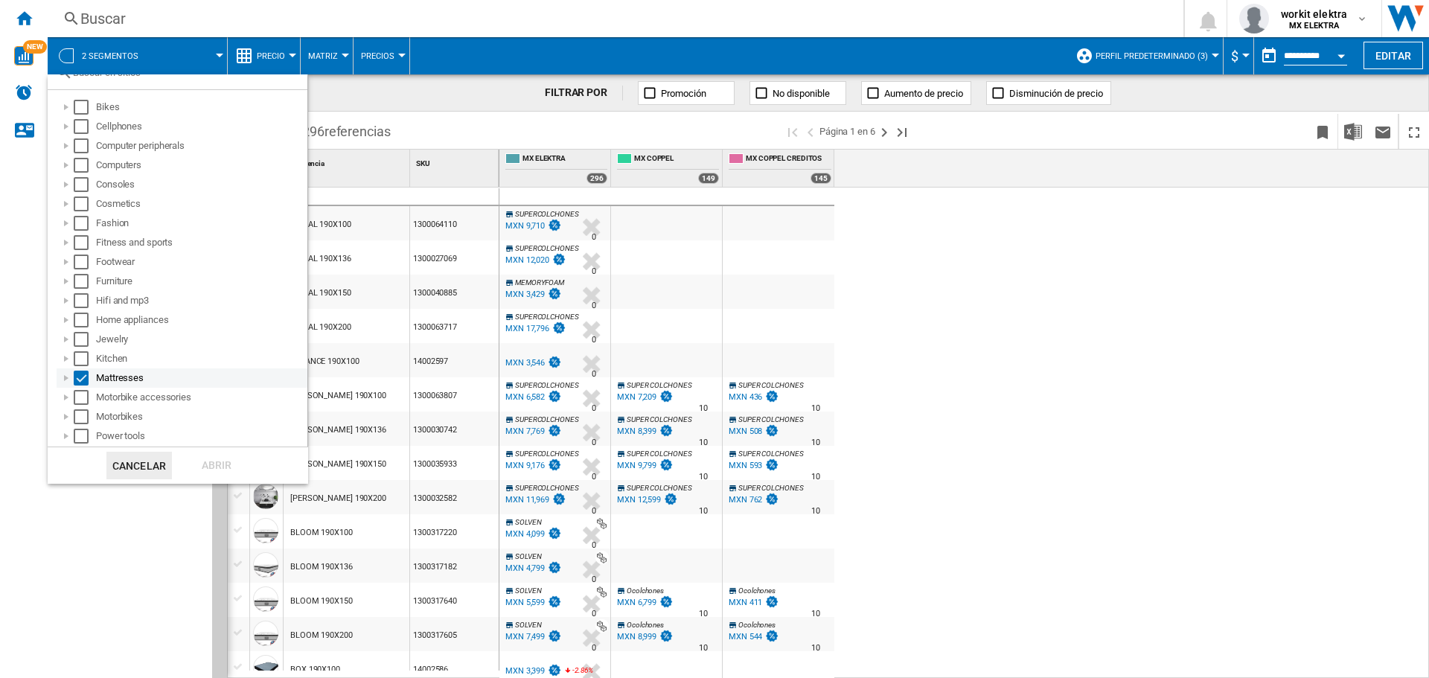
scroll to position [74, 0]
click at [84, 361] on div "Select" at bounding box center [81, 357] width 15 height 15
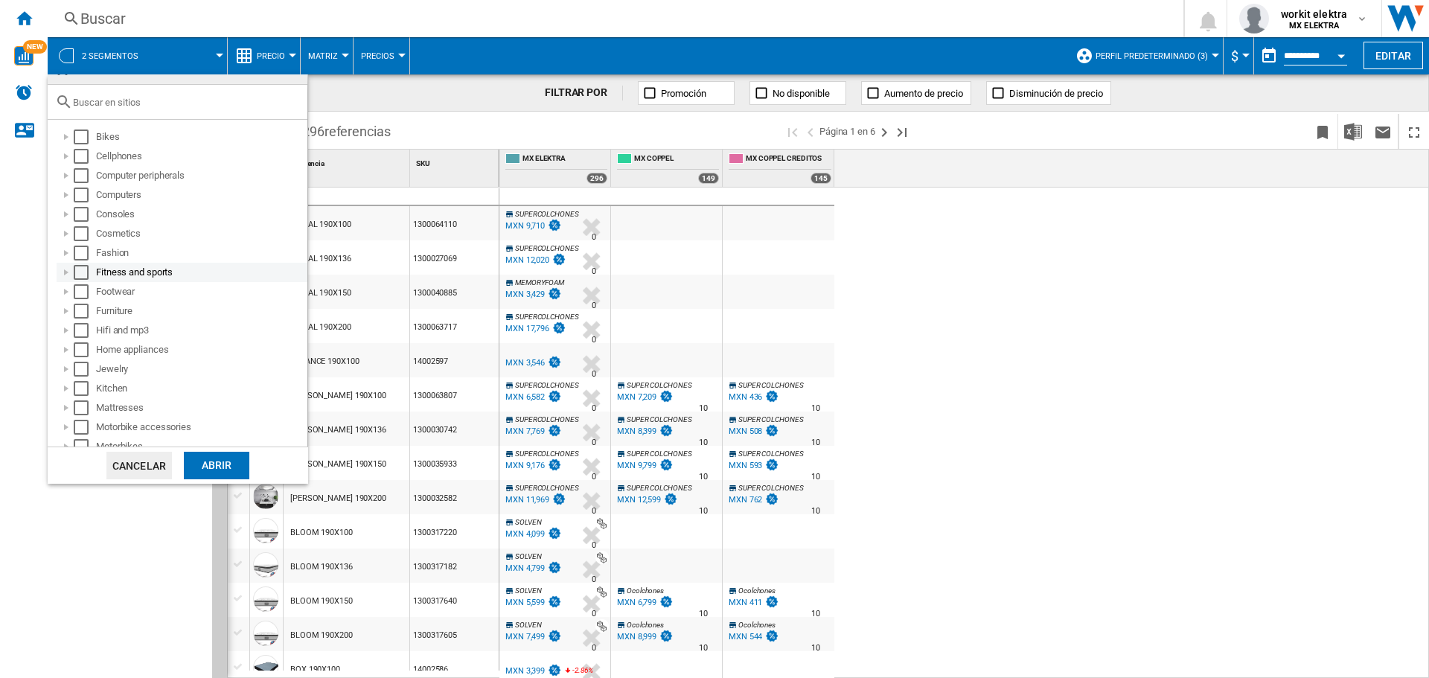
scroll to position [0, 0]
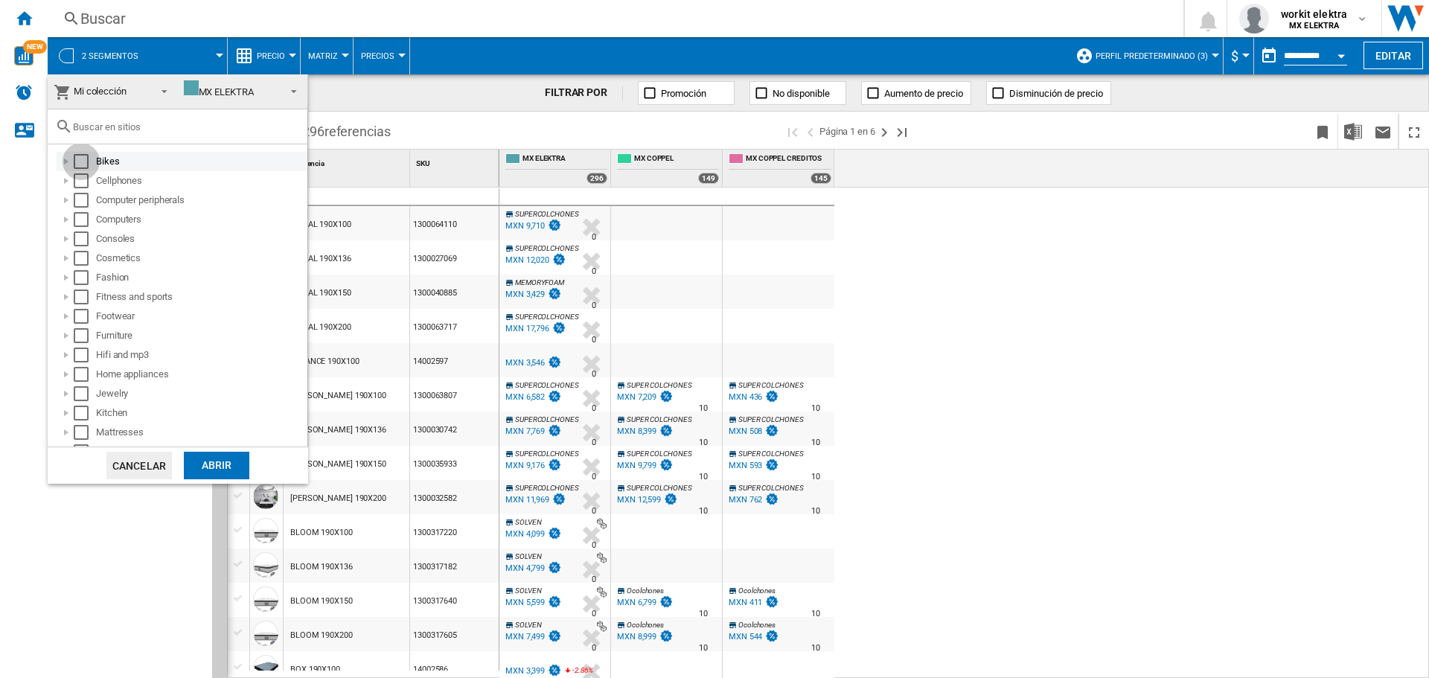
click at [86, 164] on div "Select" at bounding box center [81, 161] width 15 height 15
click at [204, 469] on div "Abrir" at bounding box center [216, 466] width 65 height 28
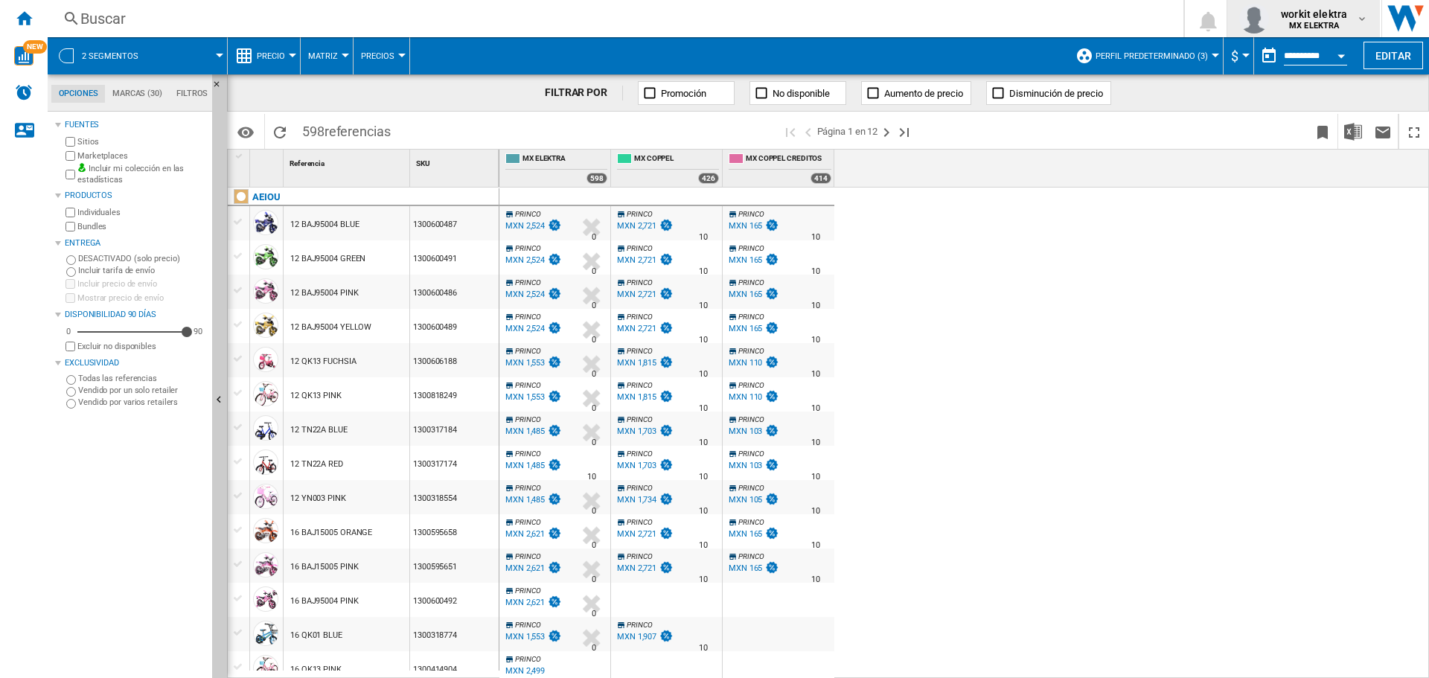
click at [1315, 15] on span "workit elektra" at bounding box center [1314, 14] width 66 height 15
click at [1299, 126] on button "Cerrar sesión" at bounding box center [1299, 130] width 144 height 30
